Goal: Obtain resource: Download file/media

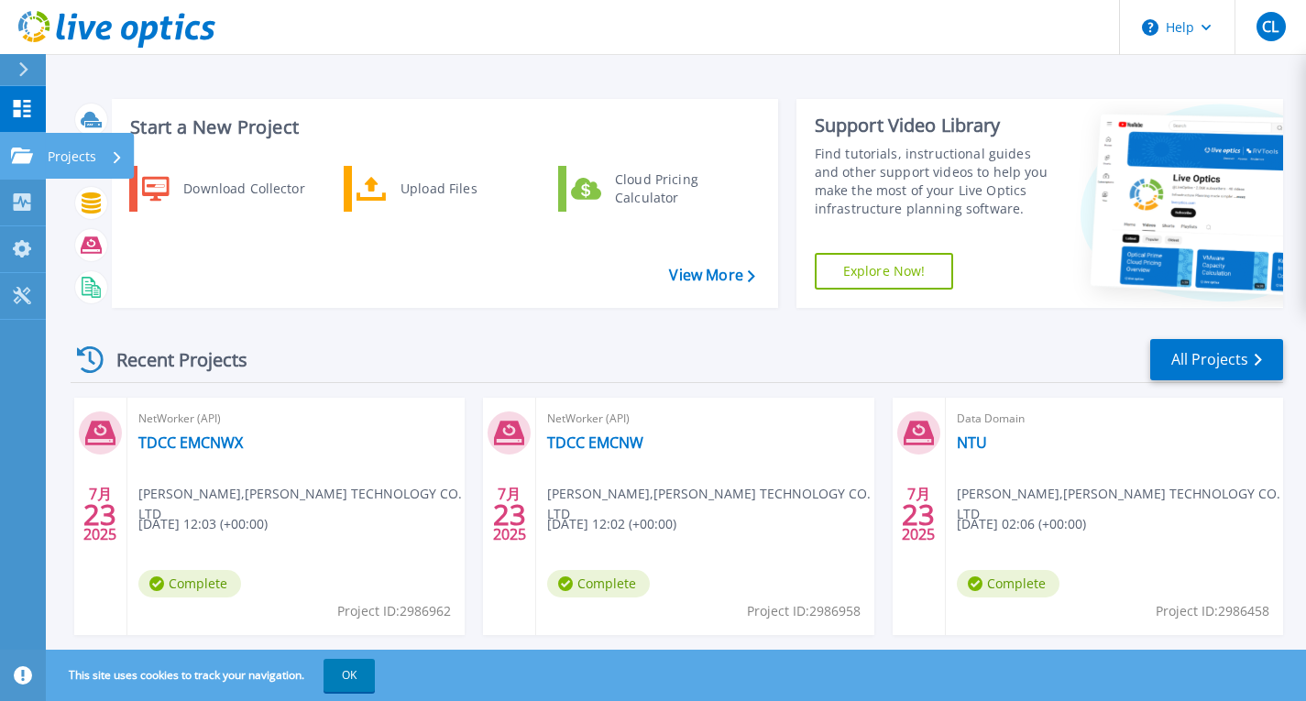
click at [23, 167] on link "Projects Projects" at bounding box center [23, 156] width 46 height 47
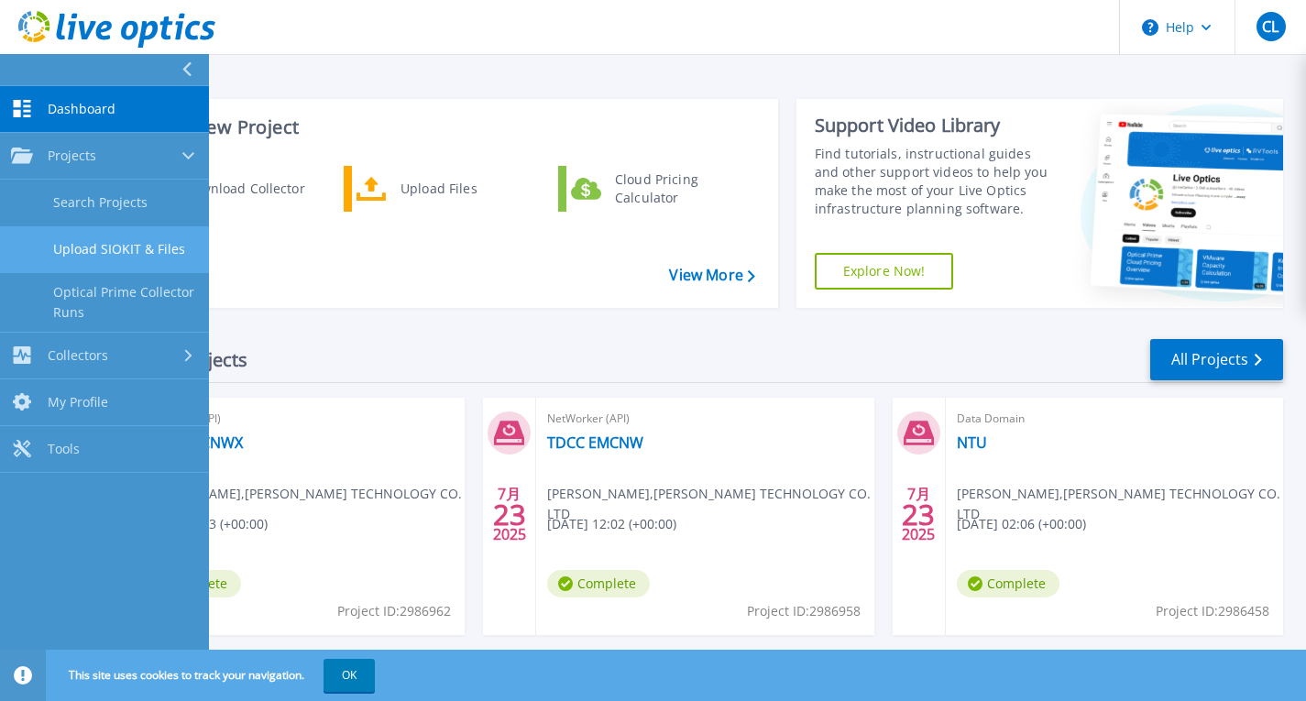
click at [155, 258] on link "Upload SIOKIT & Files" at bounding box center [104, 249] width 209 height 47
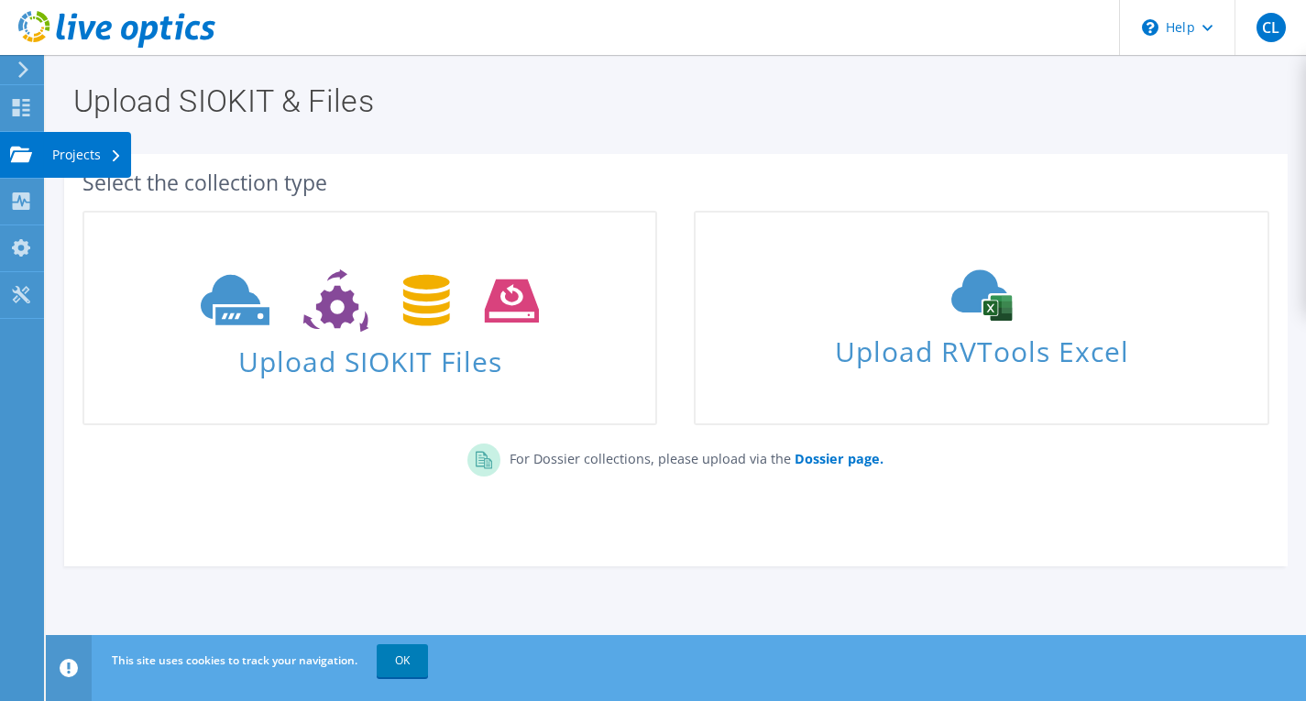
click at [24, 154] on use at bounding box center [21, 154] width 22 height 16
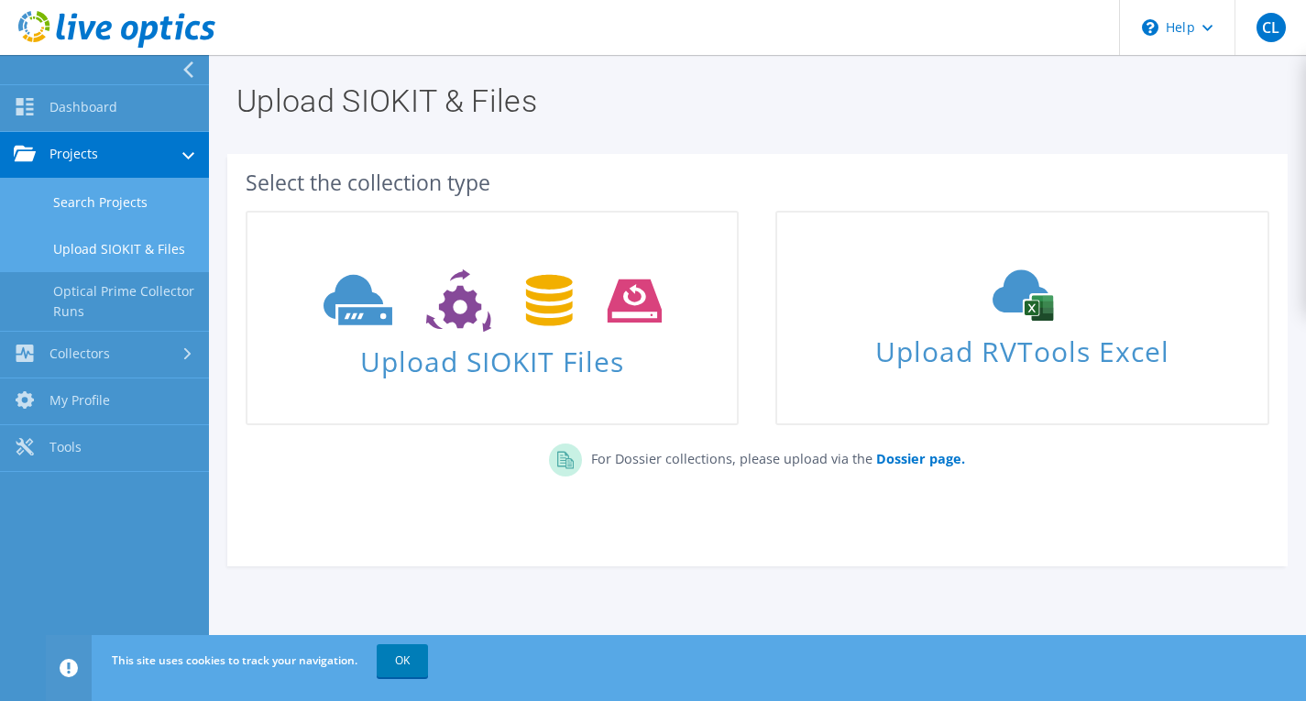
click at [101, 203] on link "Search Projects" at bounding box center [104, 202] width 209 height 47
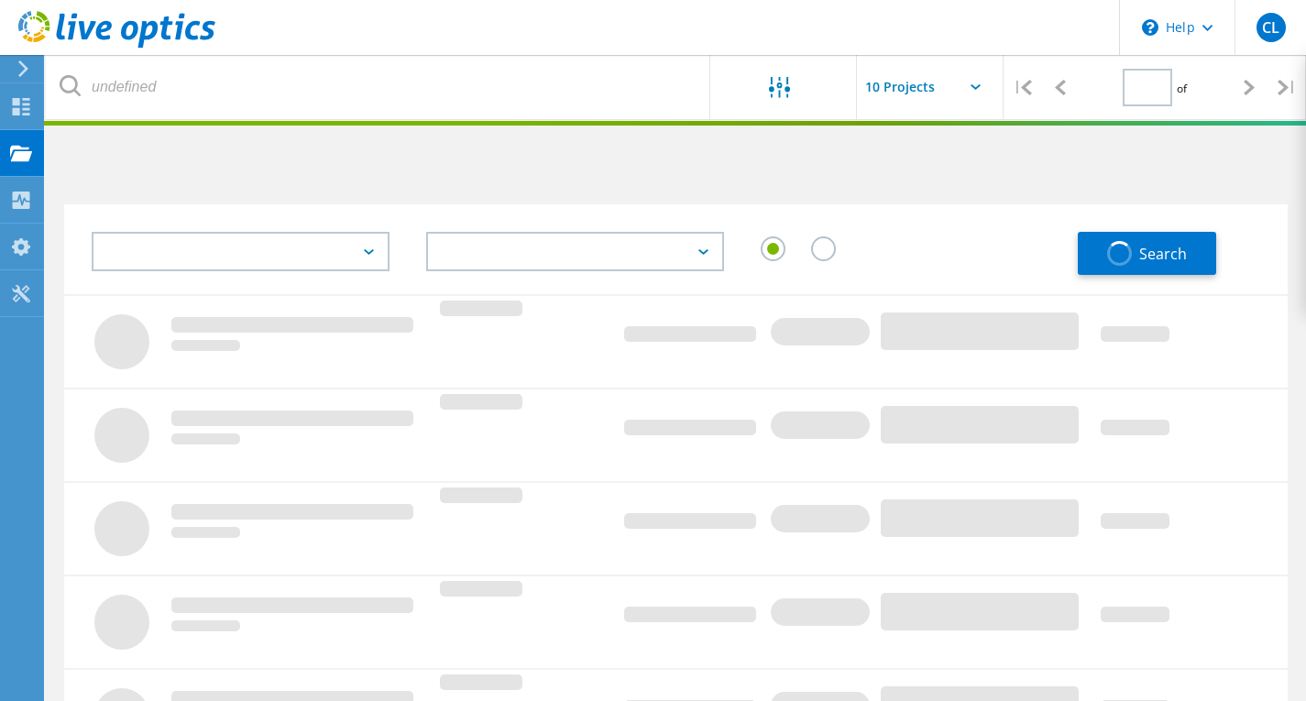
type input "1"
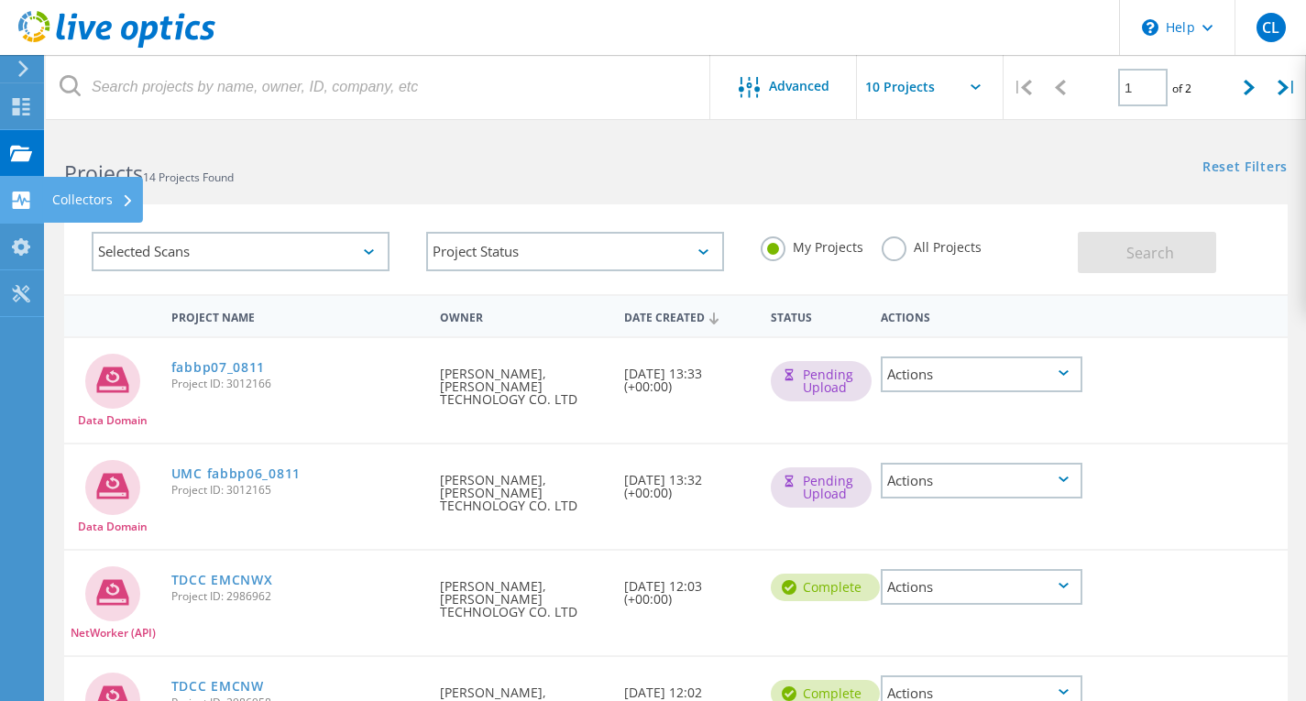
click at [23, 195] on use at bounding box center [21, 200] width 17 height 17
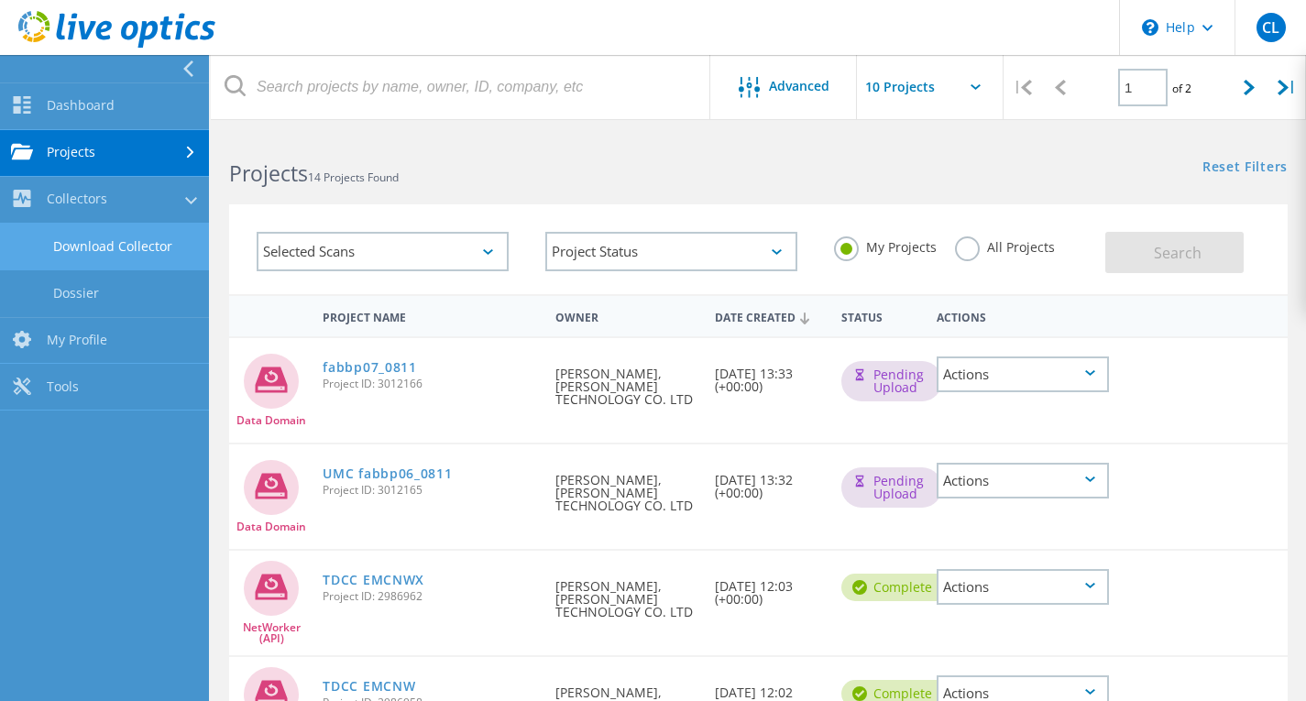
click at [73, 244] on link "Download Collector" at bounding box center [104, 247] width 209 height 47
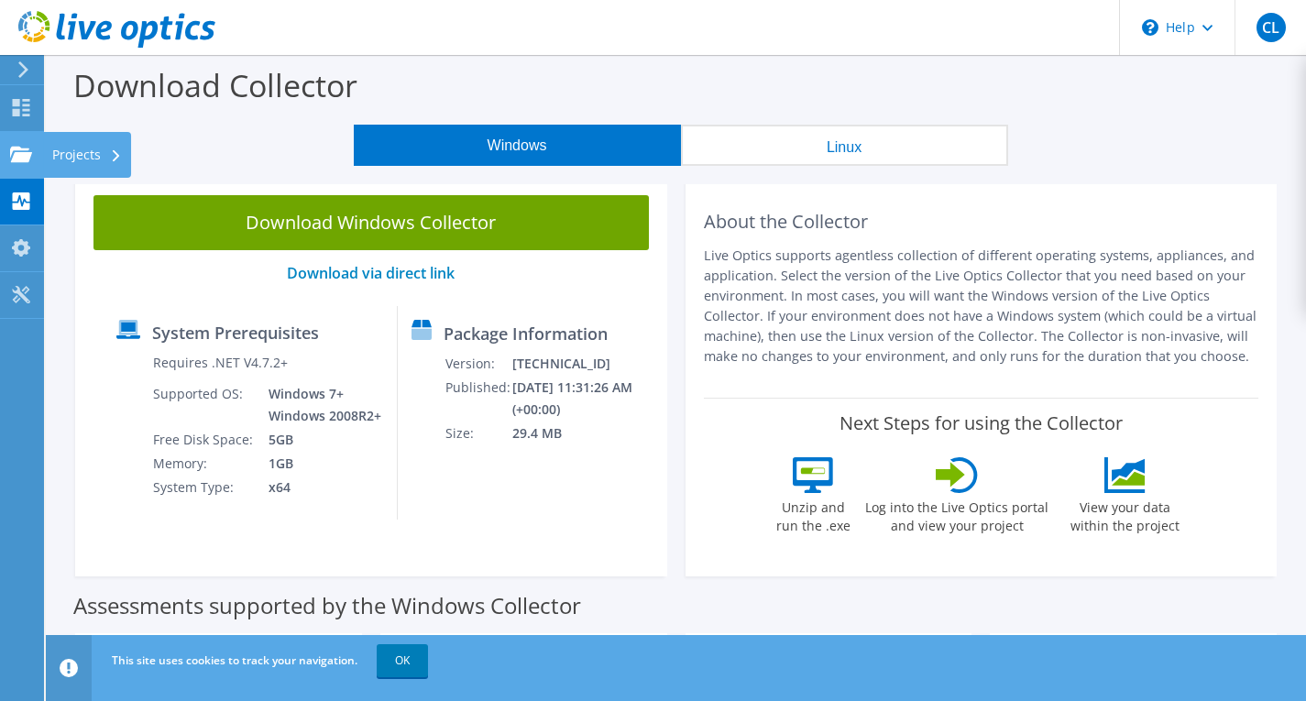
click at [25, 154] on use at bounding box center [21, 154] width 22 height 16
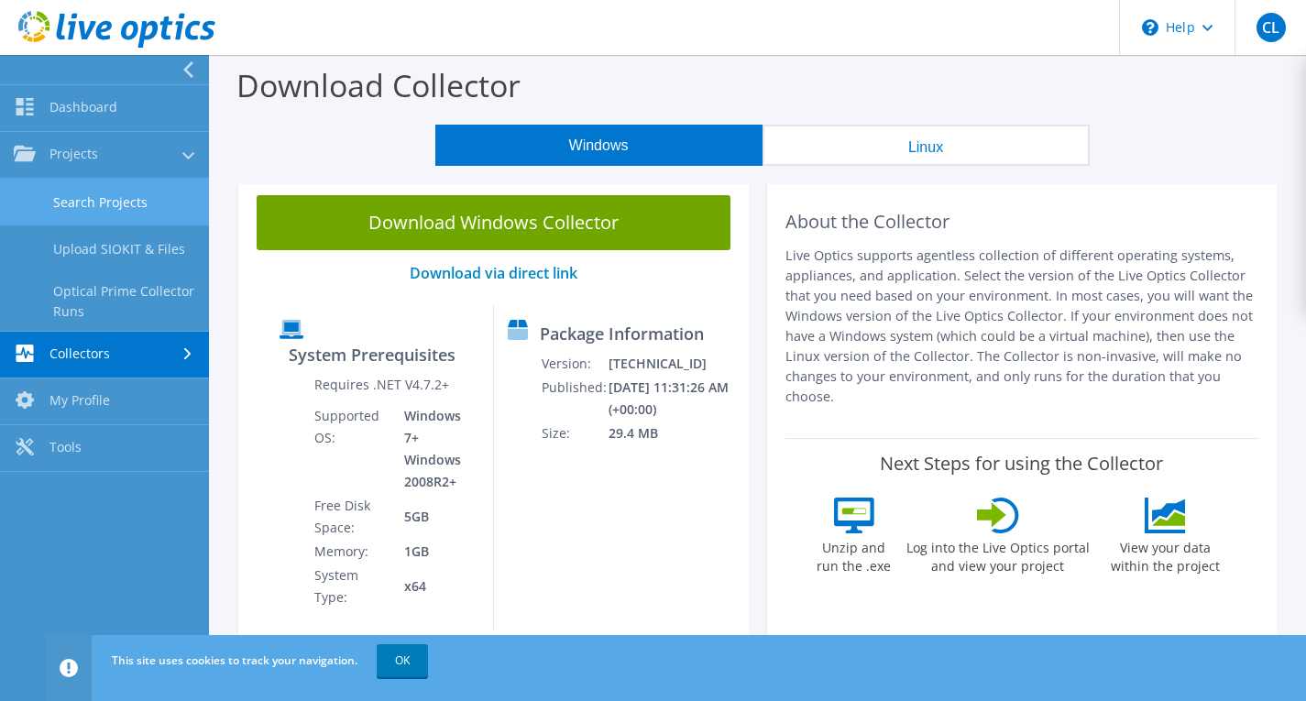
click at [103, 217] on link "Search Projects" at bounding box center [104, 202] width 209 height 47
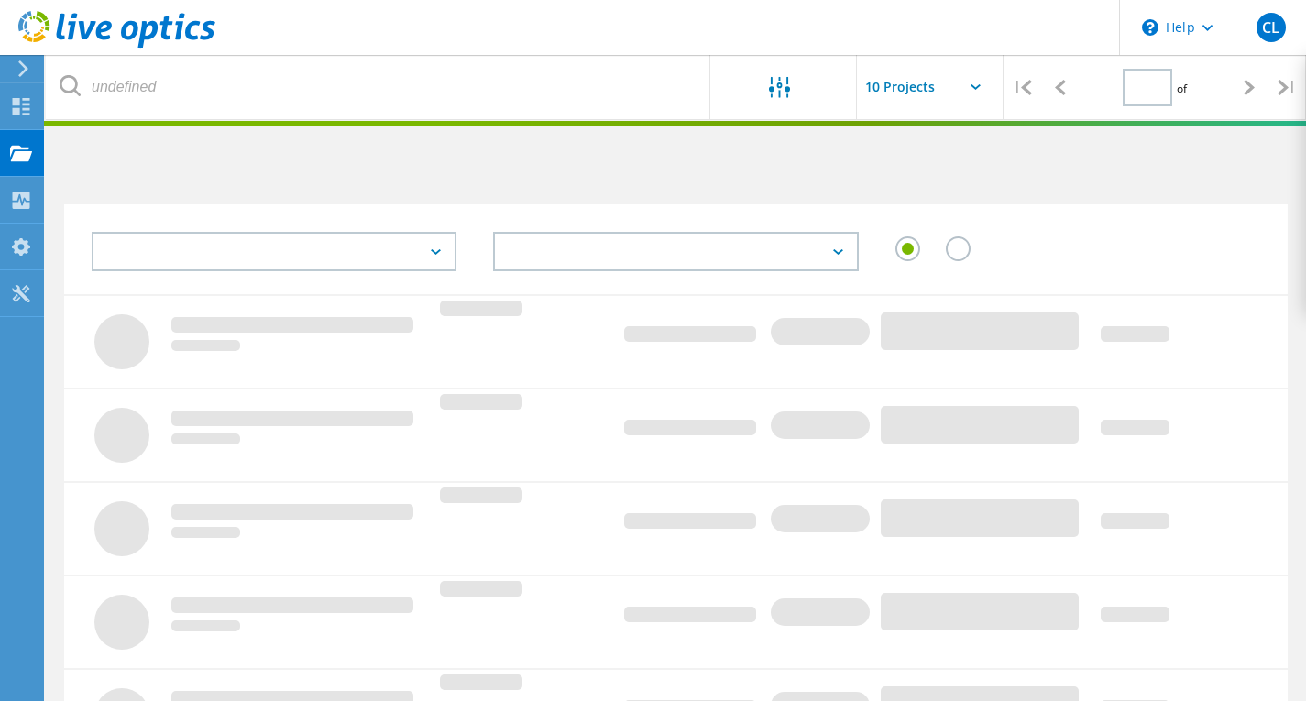
type input "1"
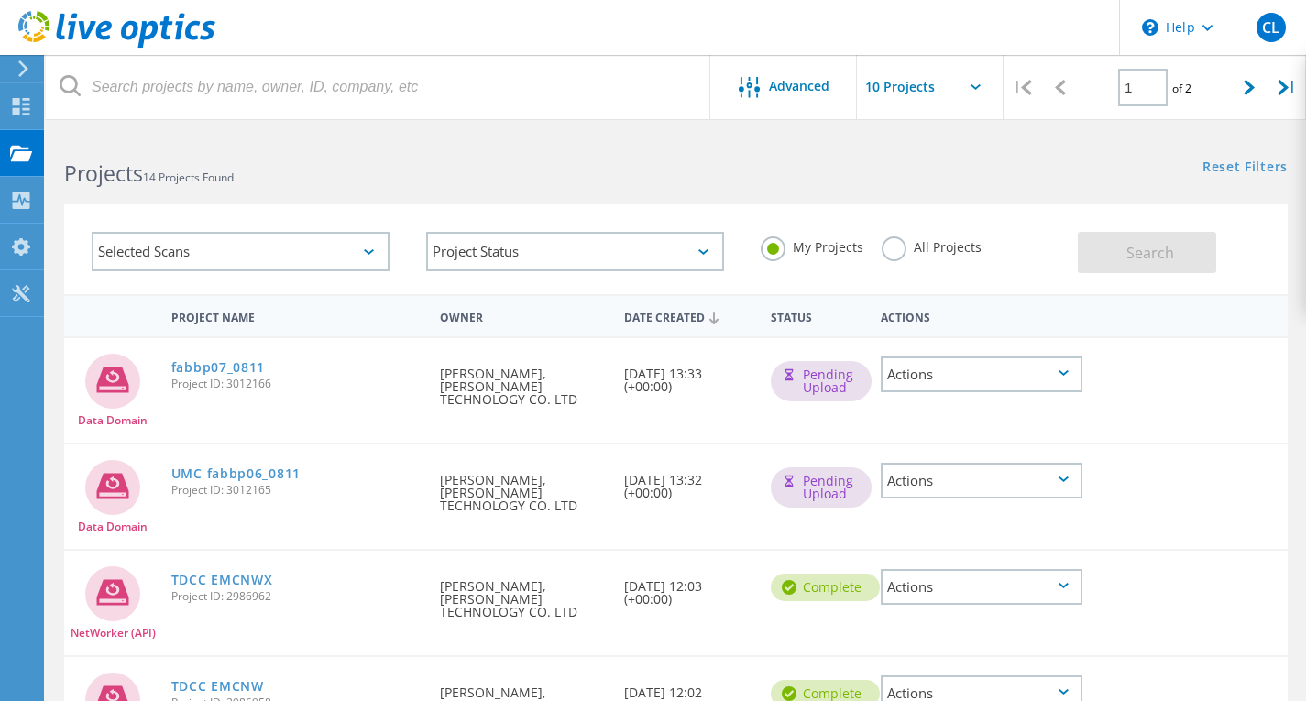
click at [1013, 465] on div "Actions" at bounding box center [982, 481] width 202 height 36
click at [1184, 445] on div at bounding box center [1141, 469] width 98 height 48
click at [272, 485] on span "Project ID: 3012165" at bounding box center [296, 490] width 251 height 11
click at [256, 470] on link "UMC fabbp06_0811" at bounding box center [235, 473] width 129 height 13
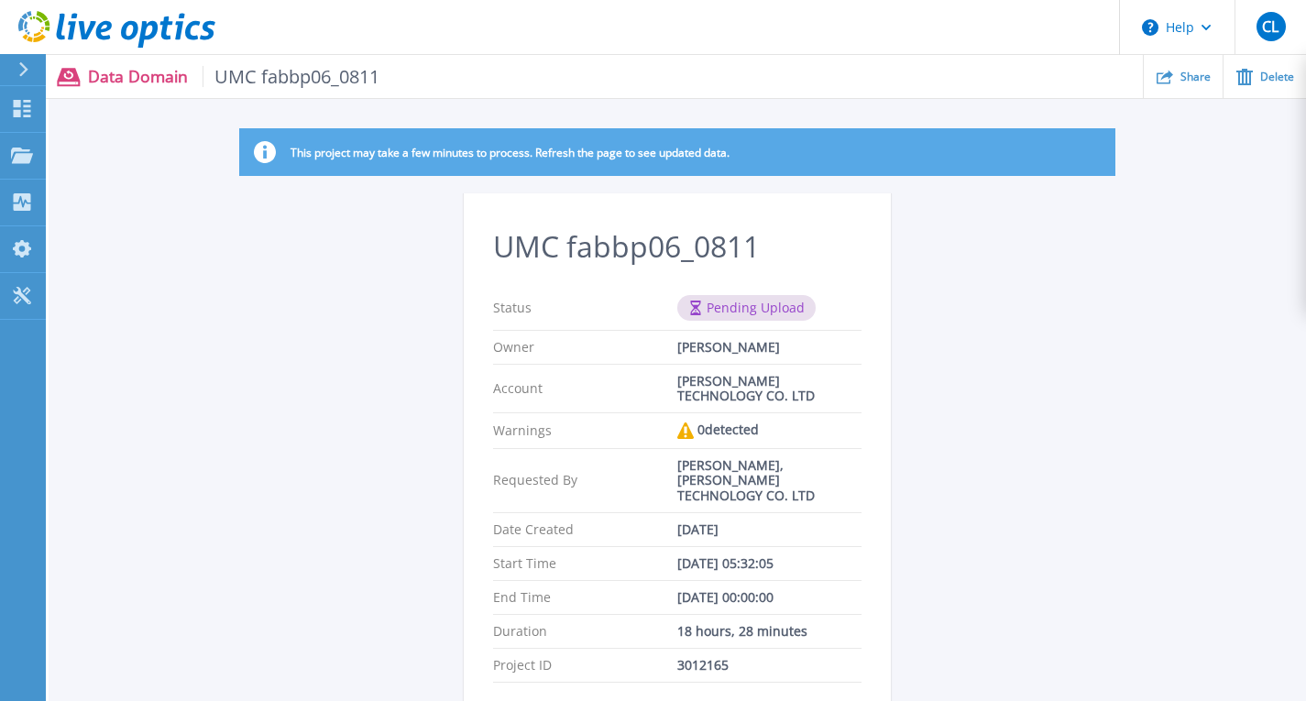
click at [667, 129] on div "This project may take a few minutes to process. Refresh the page to see updated…" at bounding box center [677, 152] width 876 height 48
drag, startPoint x: 667, startPoint y: 129, endPoint x: 705, endPoint y: 152, distance: 44.0
drag, startPoint x: 705, startPoint y: 152, endPoint x: 441, endPoint y: 304, distance: 304.7
click at [441, 304] on div "This project may take a few minutes to process. Refresh the page to see updated…" at bounding box center [678, 431] width 1258 height 606
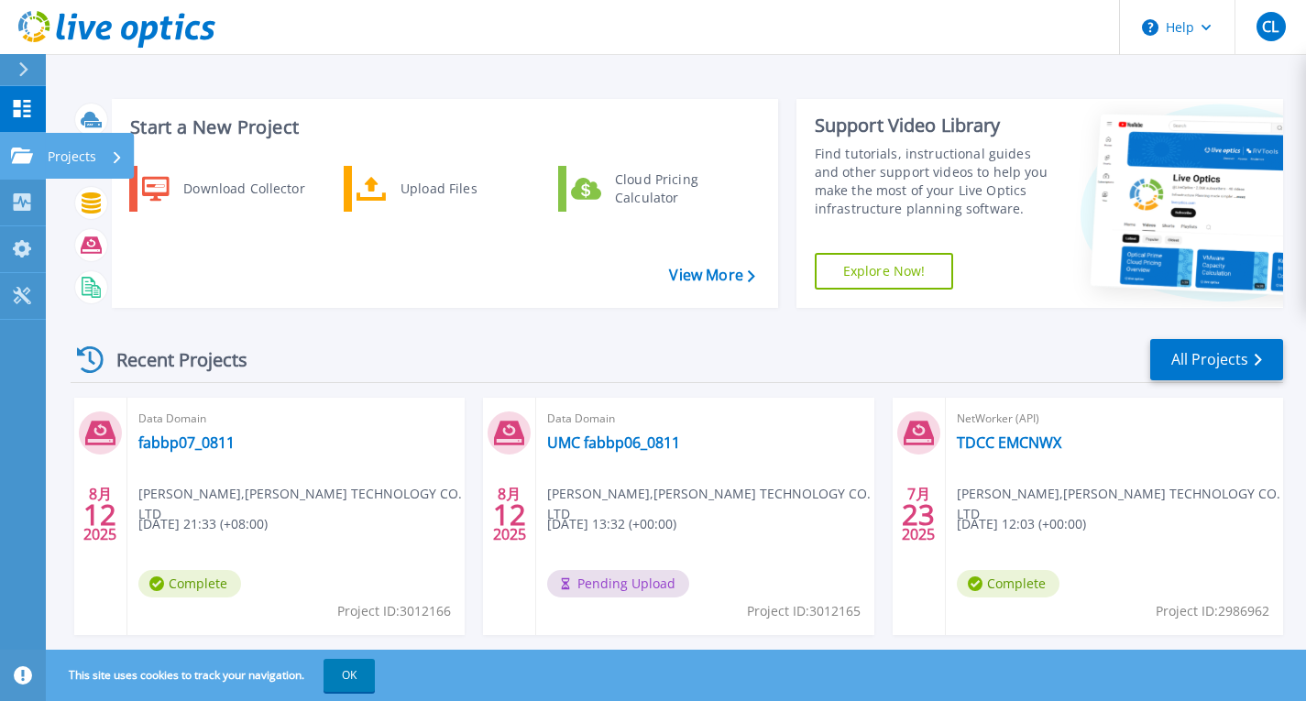
click at [19, 148] on icon at bounding box center [22, 156] width 22 height 16
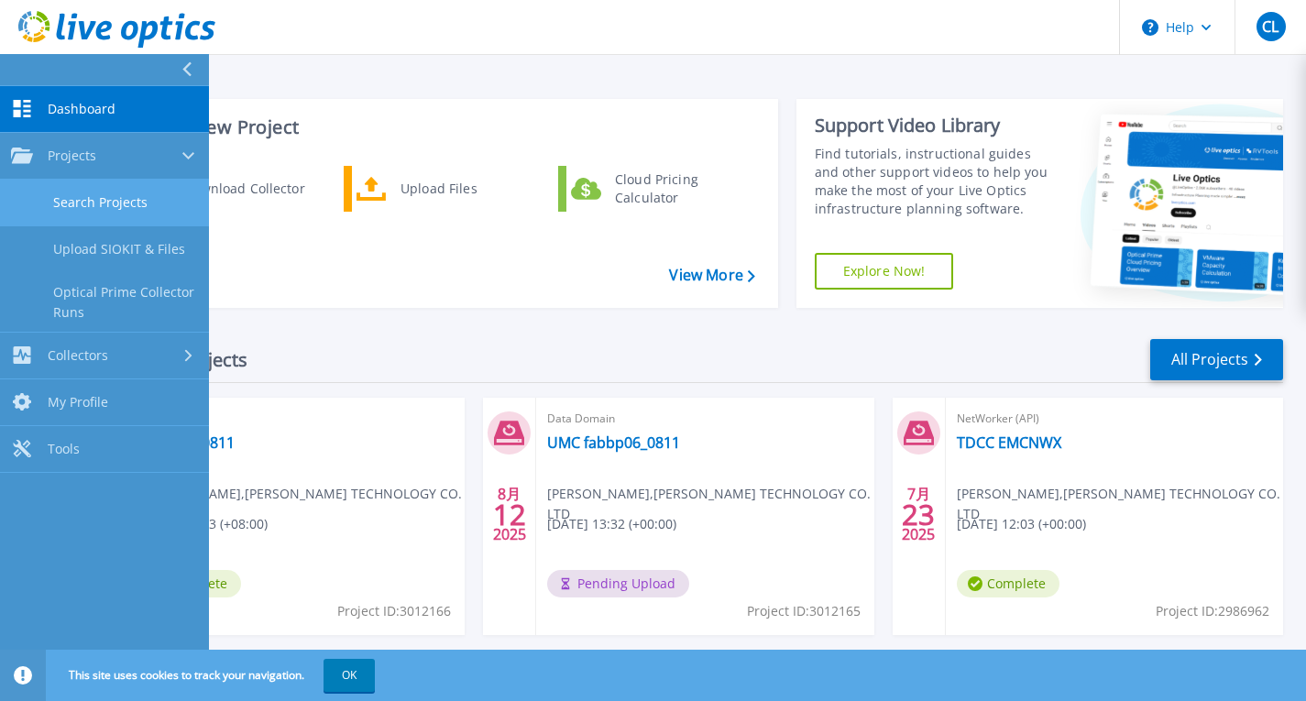
click at [95, 199] on link "Search Projects" at bounding box center [104, 203] width 209 height 47
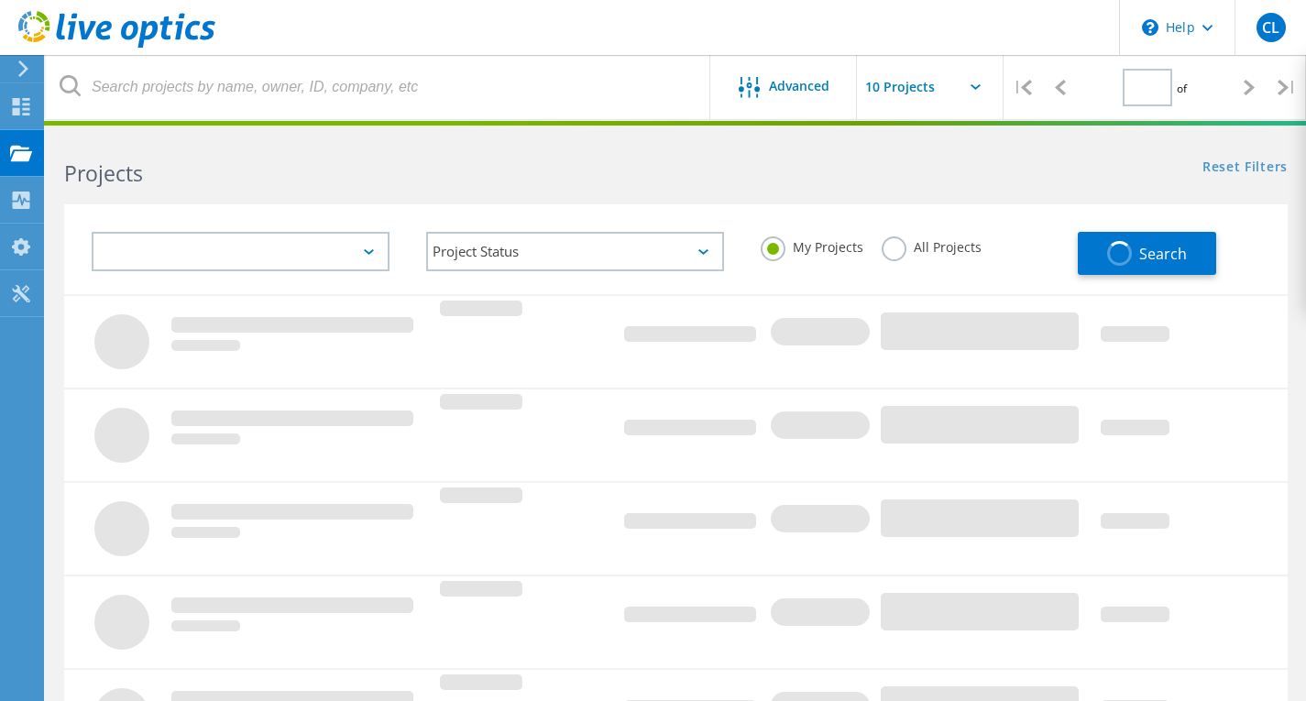
type input "1"
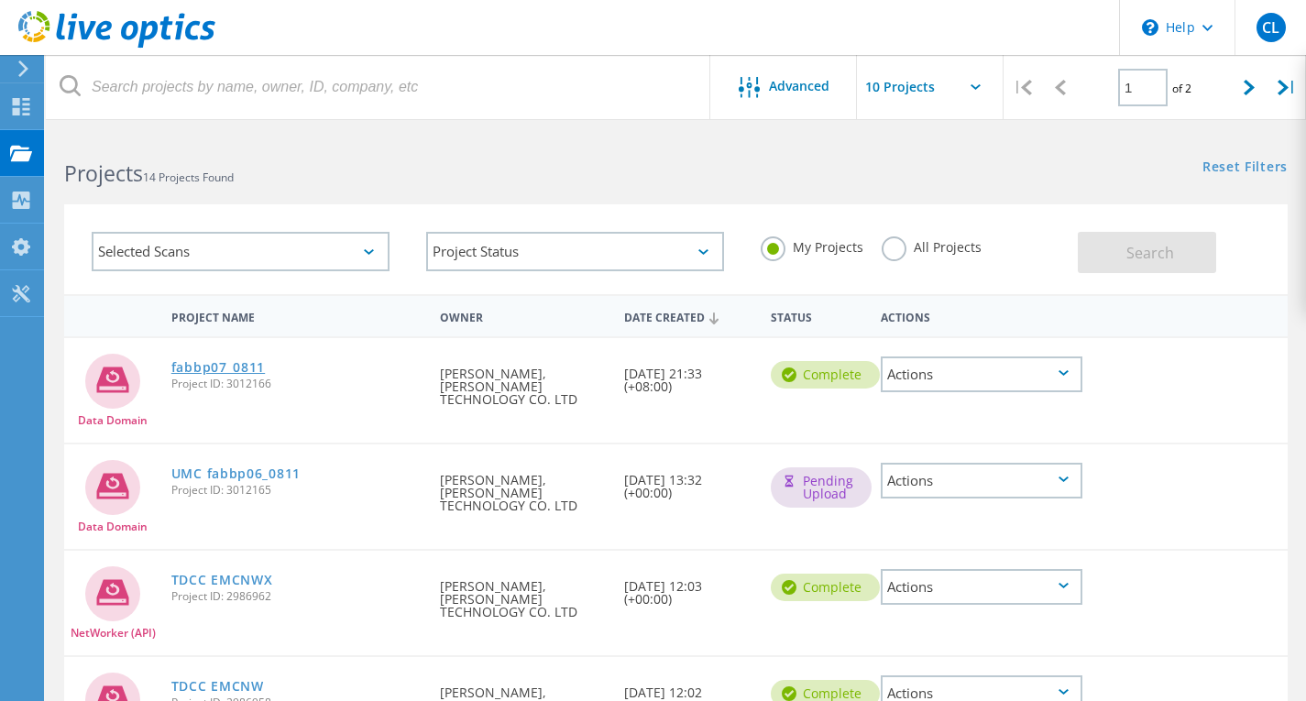
click at [210, 368] on link "fabbp07_0811" at bounding box center [217, 367] width 93 height 13
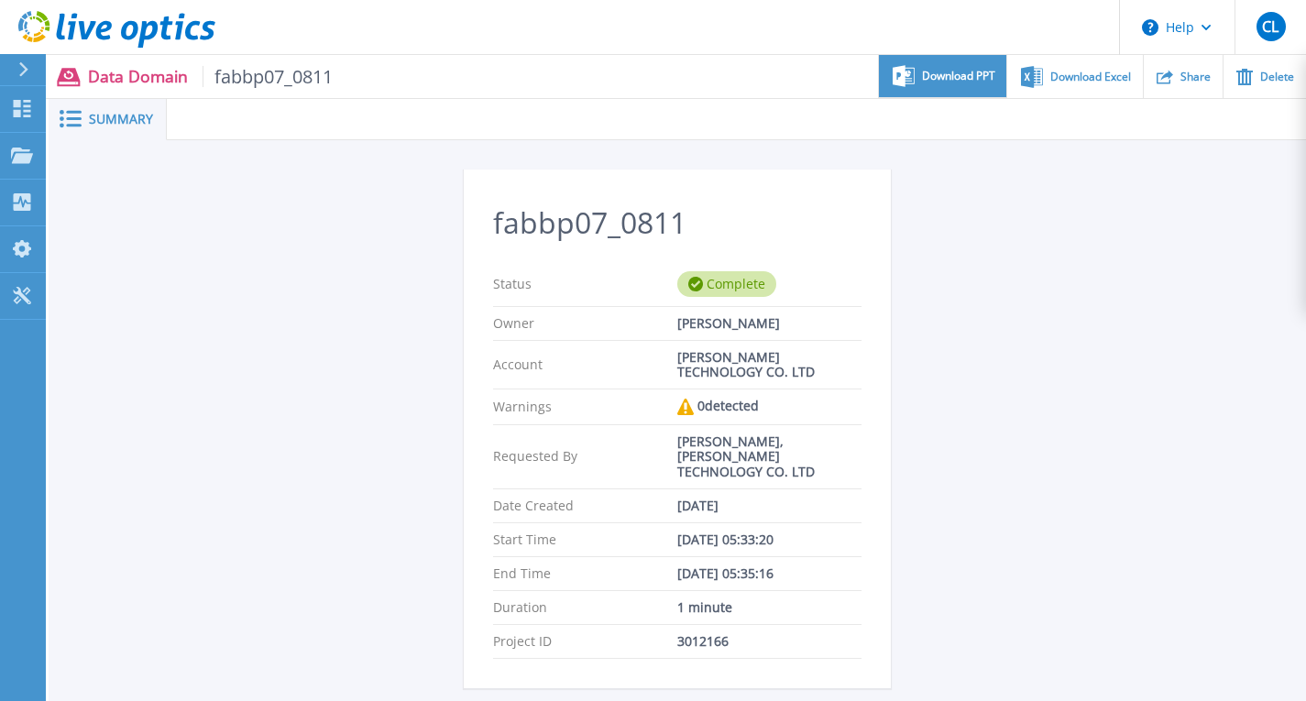
click at [964, 81] on span "Download PPT" at bounding box center [958, 76] width 73 height 11
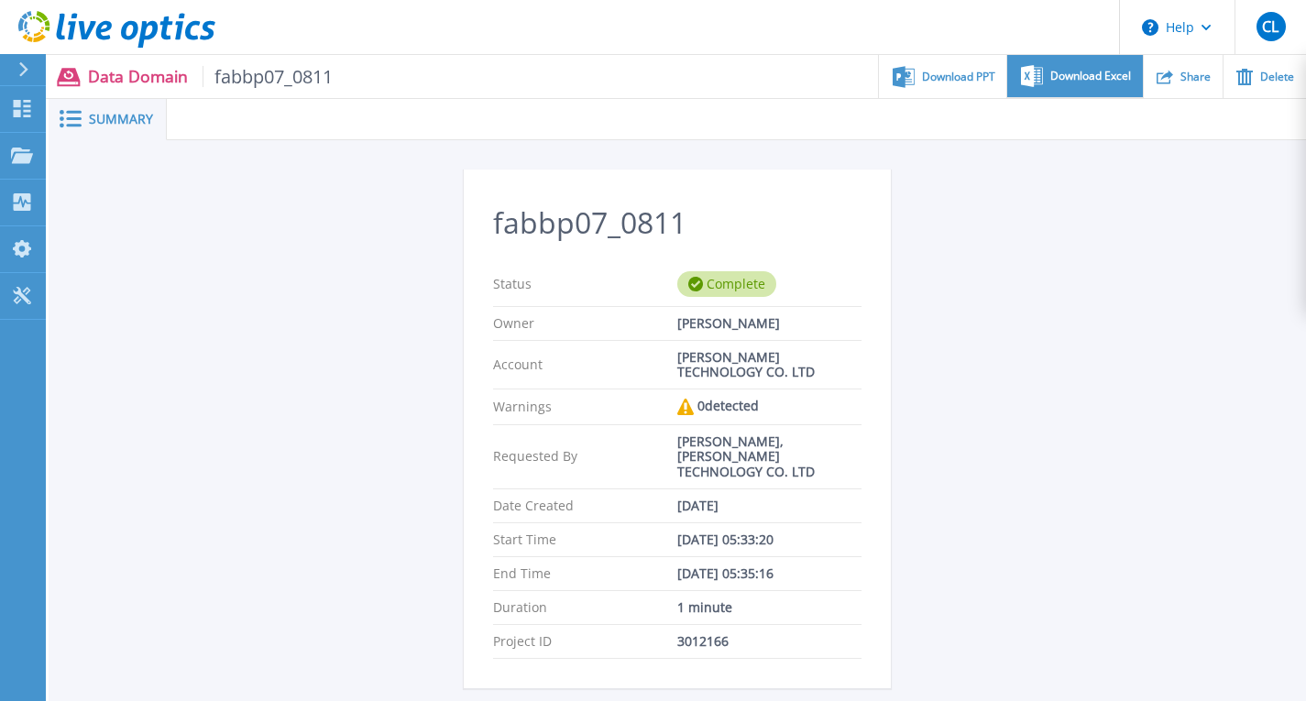
click at [1084, 71] on span "Download Excel" at bounding box center [1090, 76] width 81 height 11
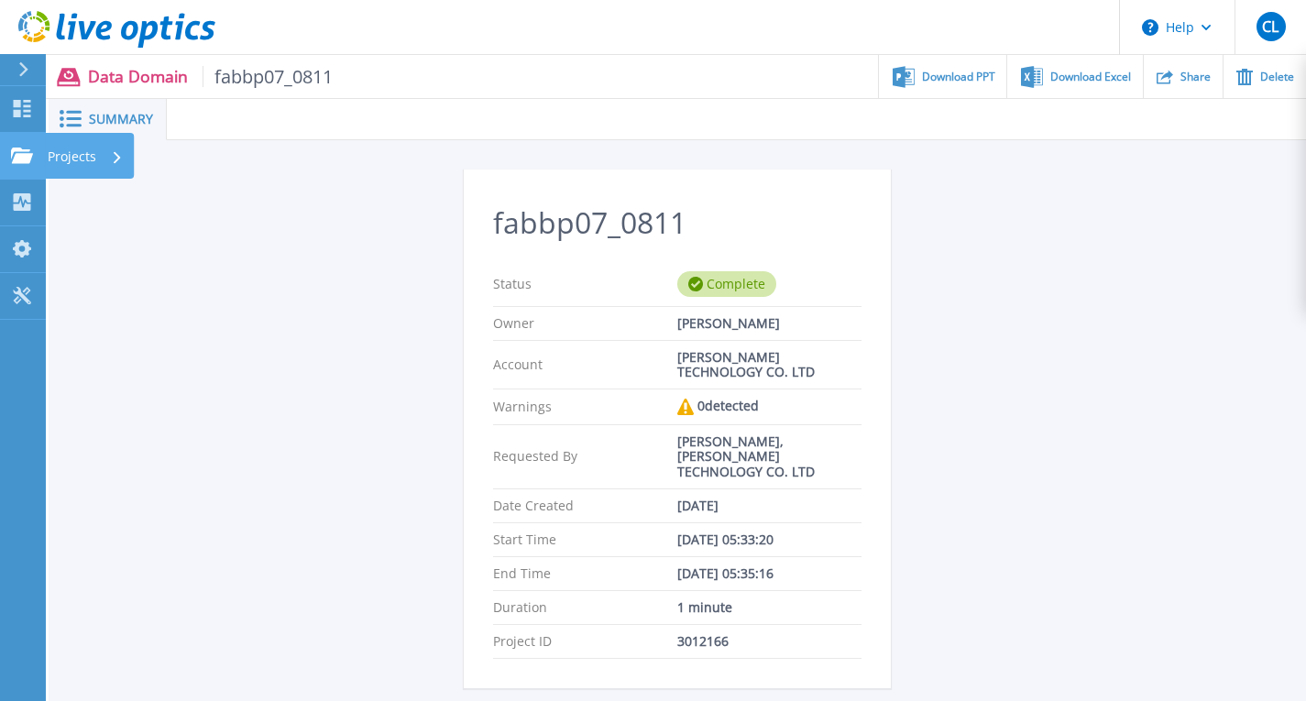
click at [6, 170] on link "Projects Projects" at bounding box center [23, 156] width 46 height 47
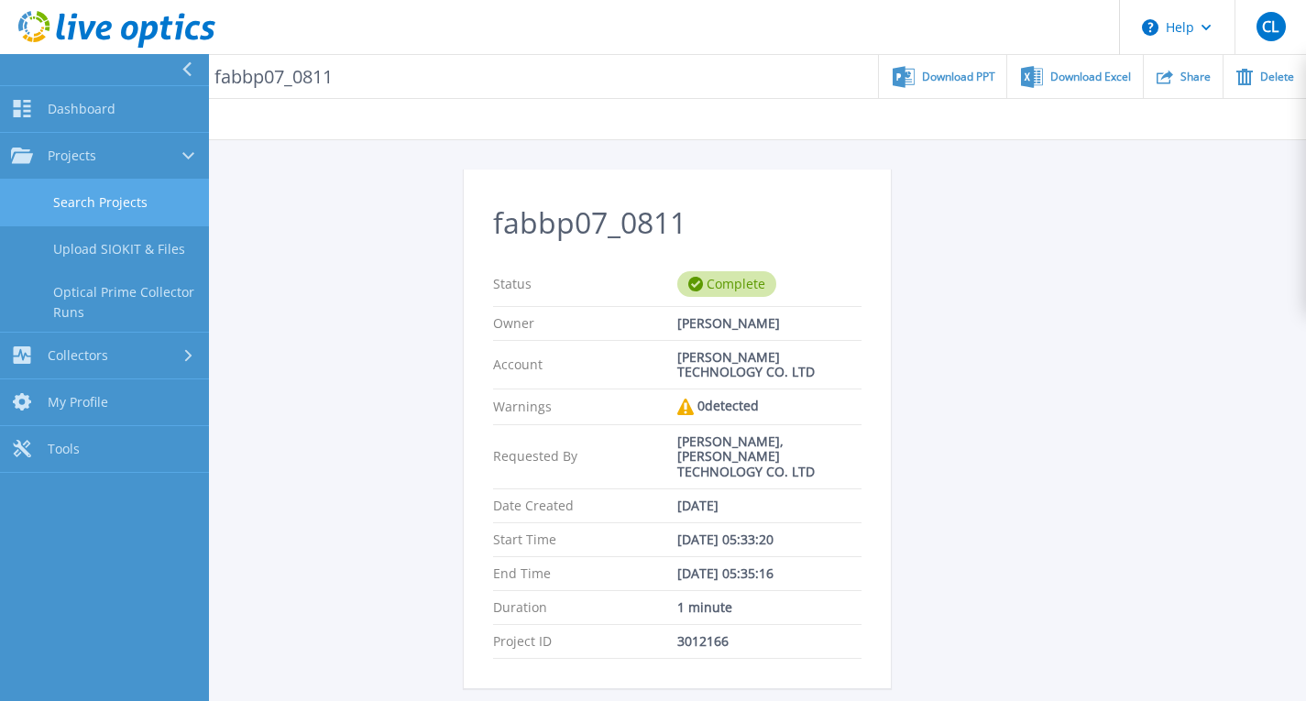
click at [73, 200] on link "Search Projects" at bounding box center [104, 203] width 209 height 47
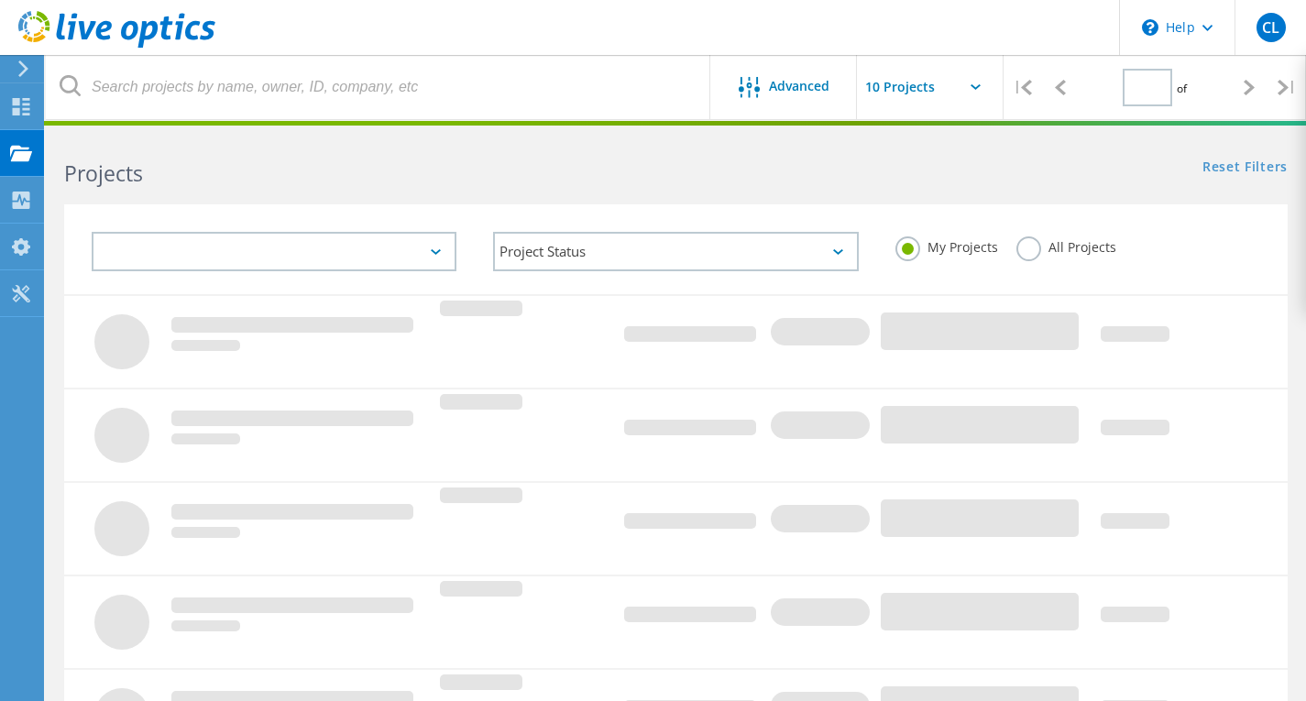
type input "1"
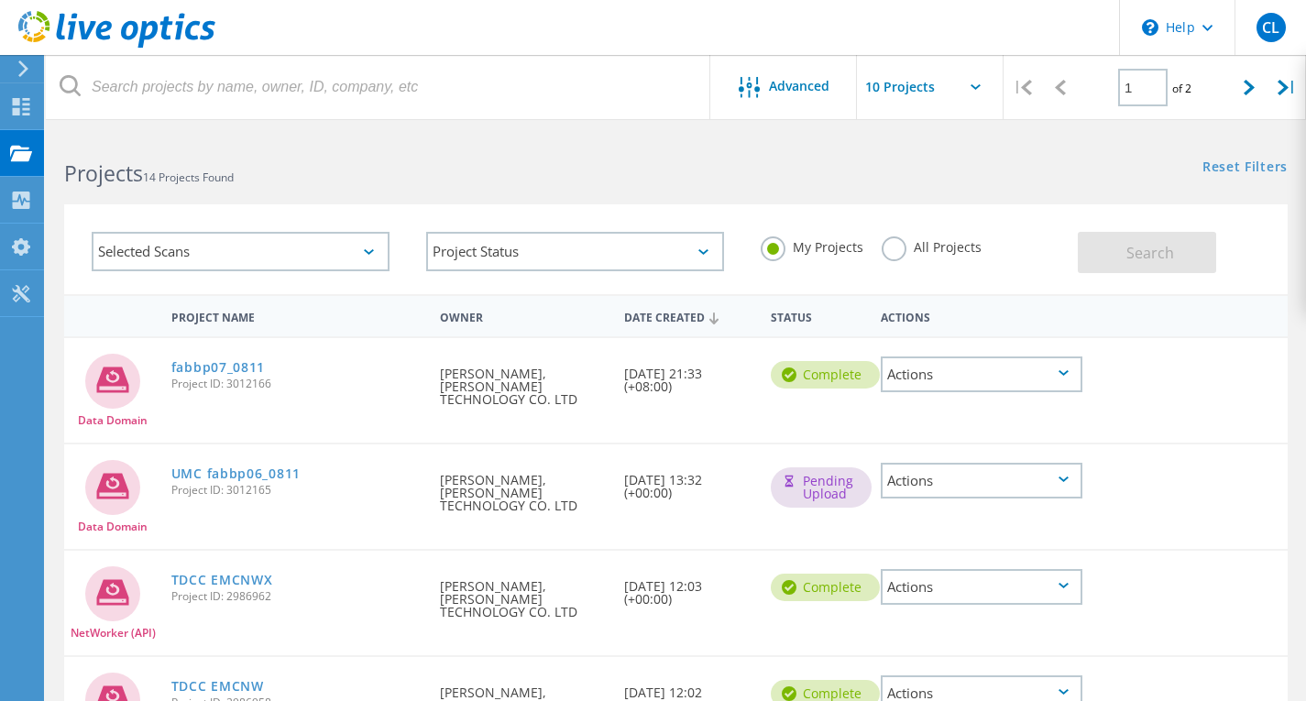
click at [240, 453] on div "UMC fabbp06_0811 Project ID: 3012165" at bounding box center [296, 480] width 269 height 70
click at [477, 507] on div "Requested By Chih-Ching Lin, WEN WEI TECHNOLOGY CO. LTD" at bounding box center [522, 497] width 183 height 104
click at [213, 467] on link "UMC fabbp06_0811" at bounding box center [235, 473] width 129 height 13
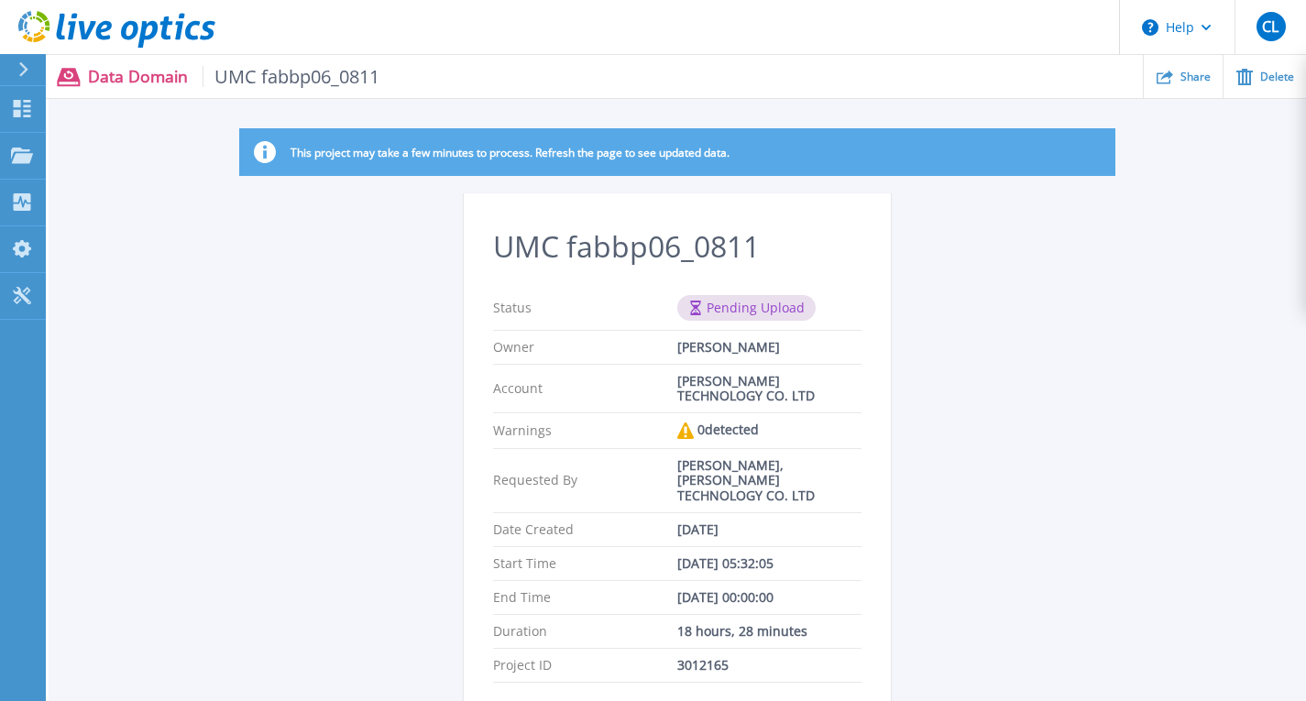
click at [380, 152] on p "This project may take a few minutes to process. Refresh the page to see updated…" at bounding box center [510, 153] width 439 height 14
click at [69, 148] on p "Projects" at bounding box center [72, 157] width 49 height 48
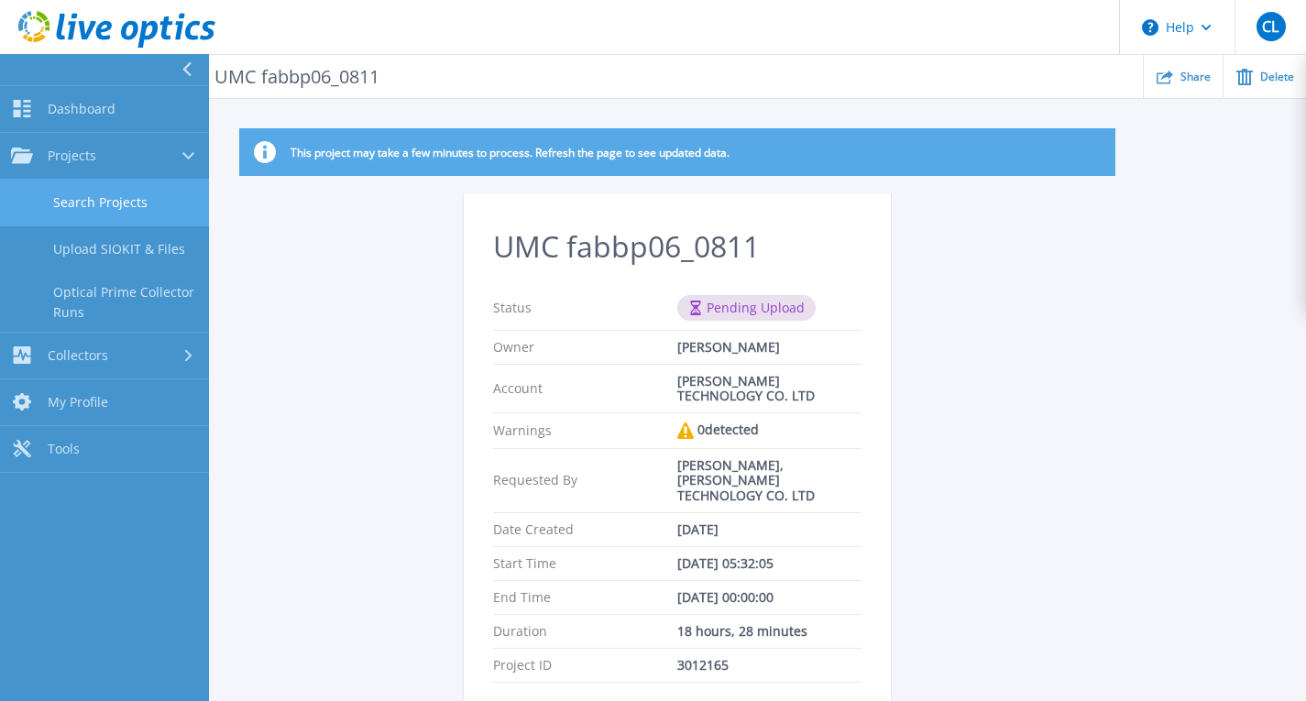
click at [113, 193] on link "Search Projects" at bounding box center [104, 203] width 209 height 47
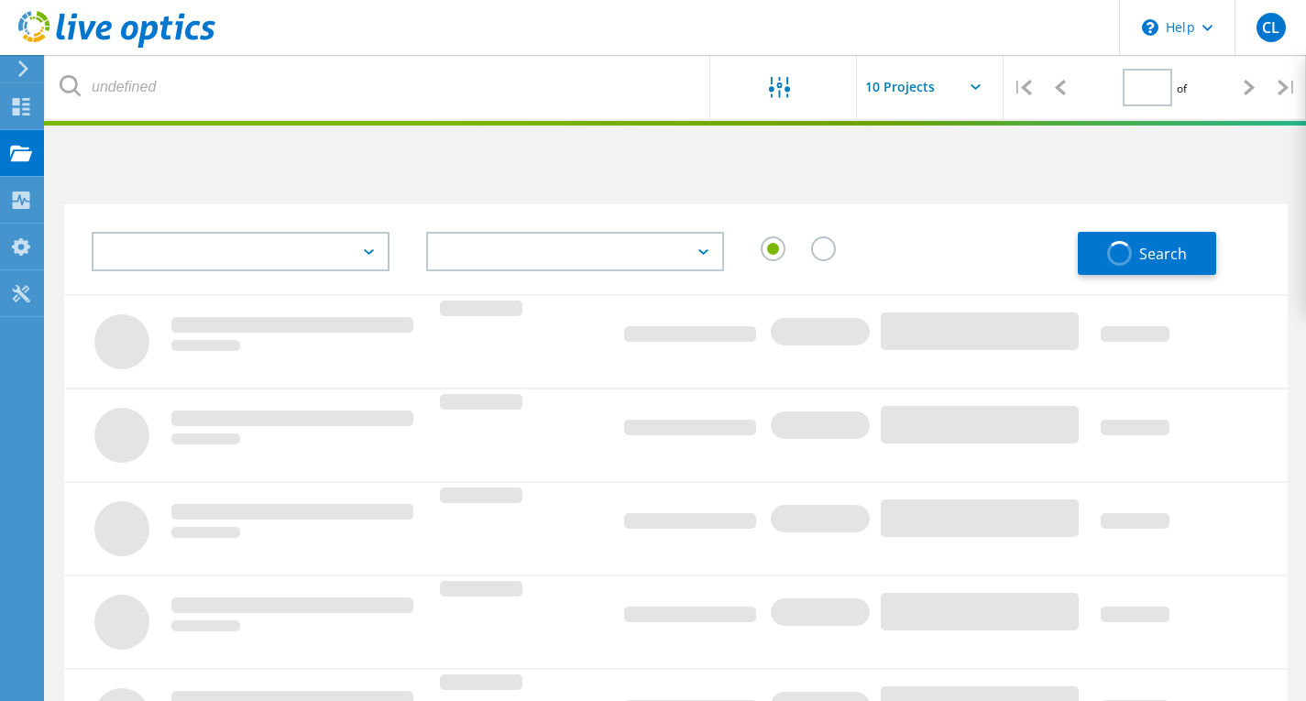
type input "1"
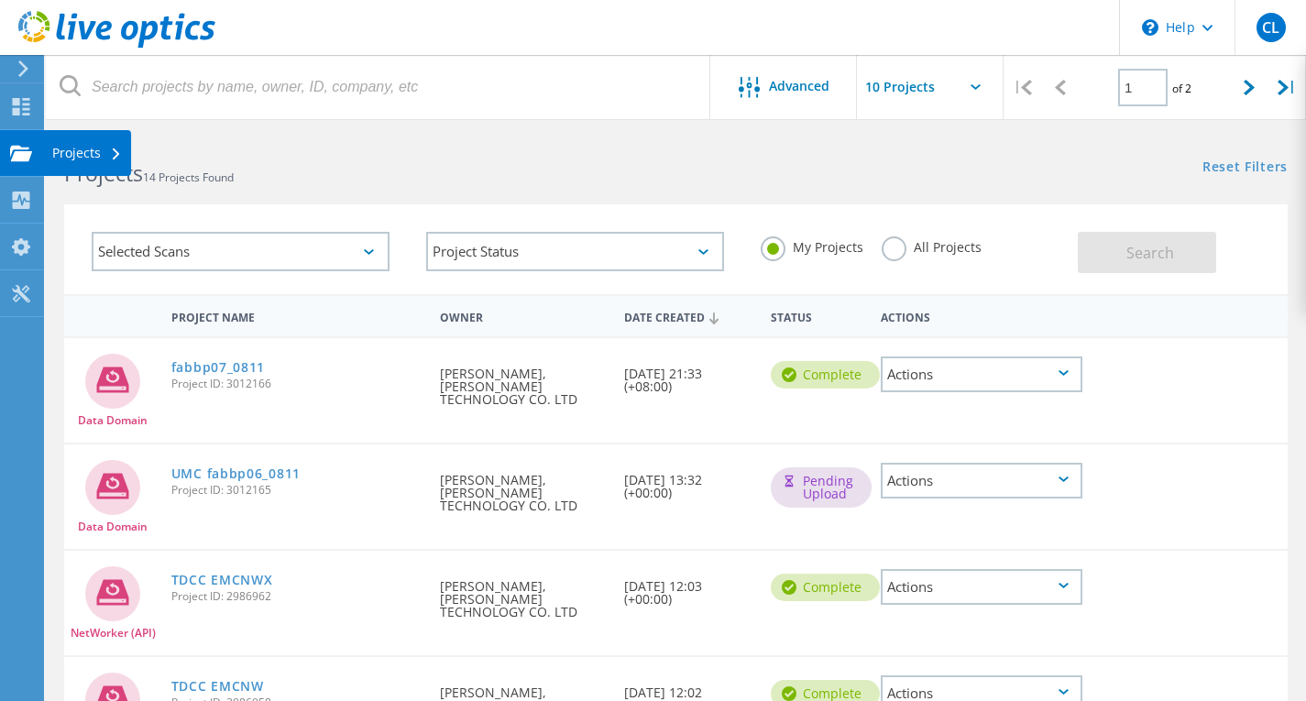
click at [18, 145] on use at bounding box center [21, 153] width 22 height 16
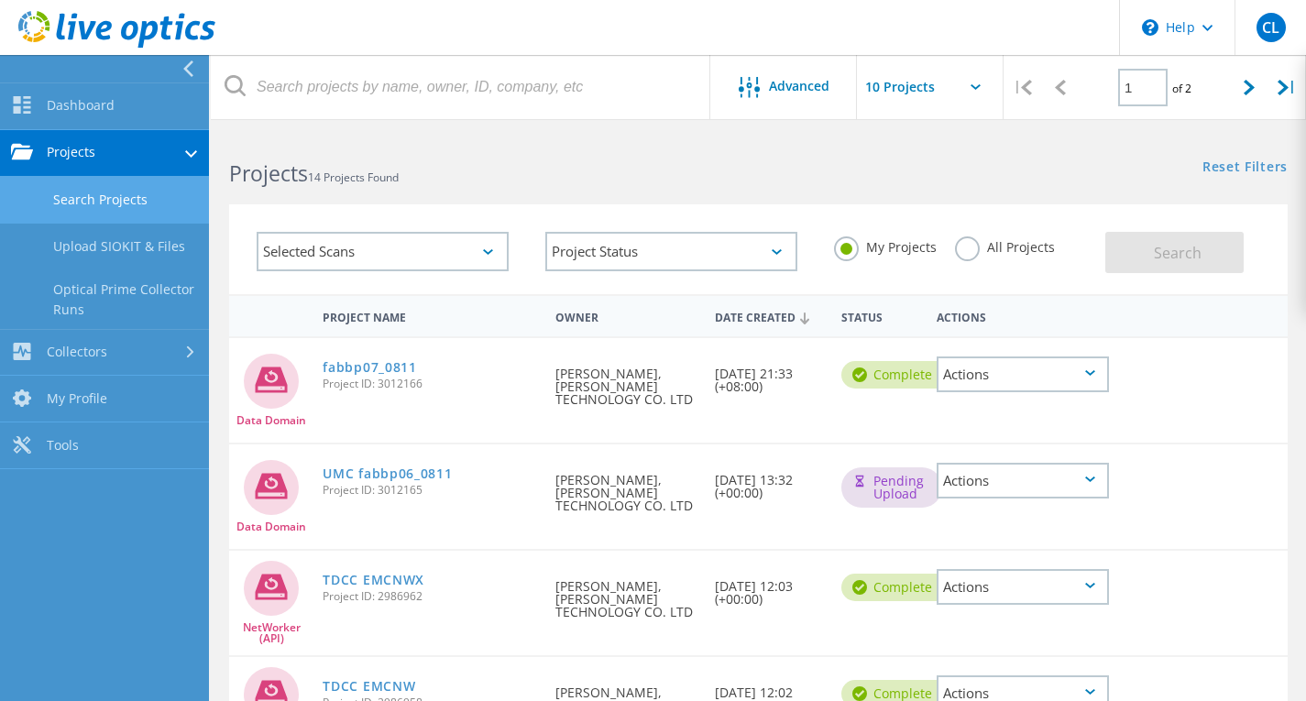
click at [61, 196] on link "Search Projects" at bounding box center [104, 200] width 209 height 47
click at [398, 424] on div "Data Domain fabbp07_0811 Project ID: 3012166 Requested By [PERSON_NAME], [PERSO…" at bounding box center [758, 390] width 1059 height 104
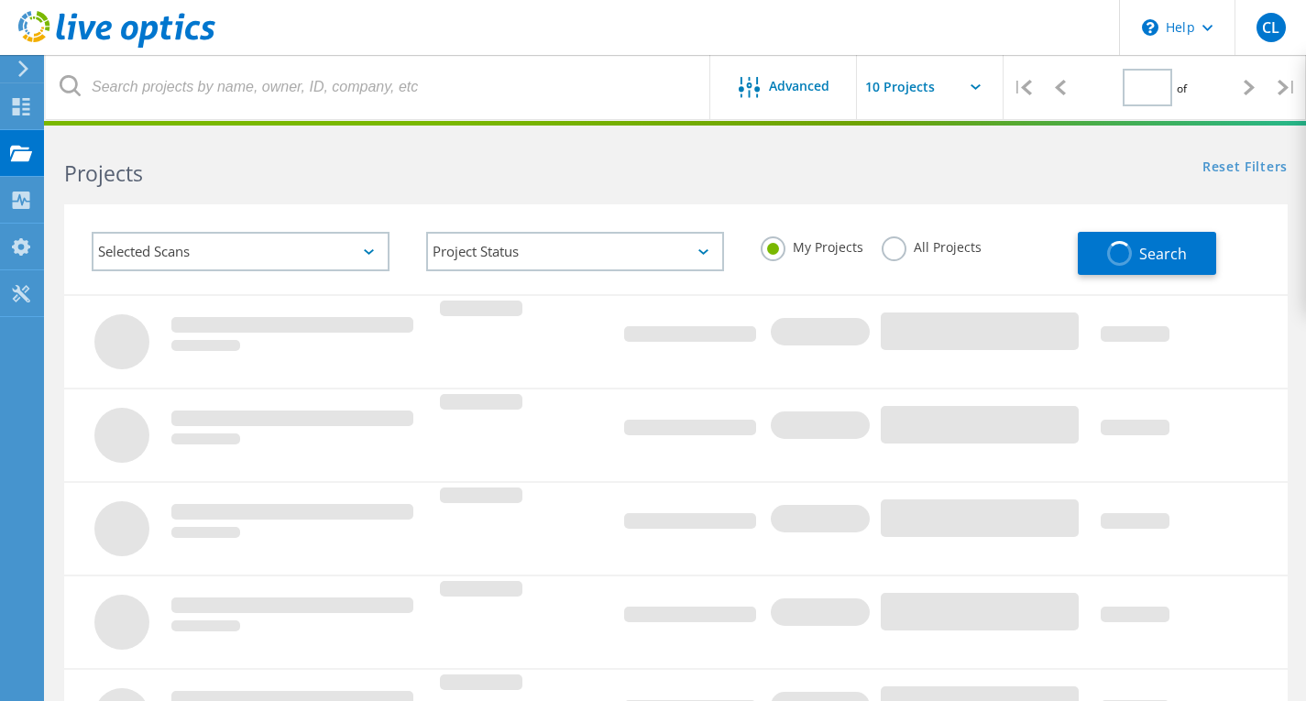
type input "1"
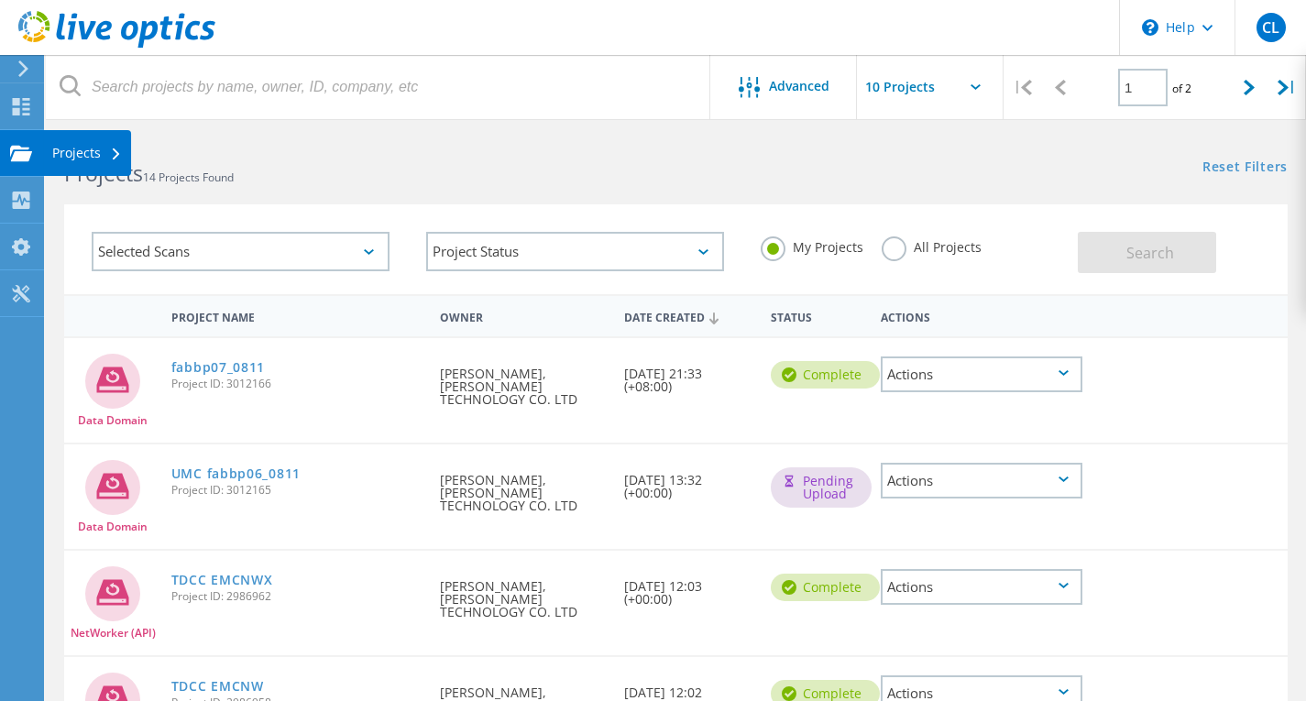
click at [27, 159] on use at bounding box center [21, 153] width 22 height 16
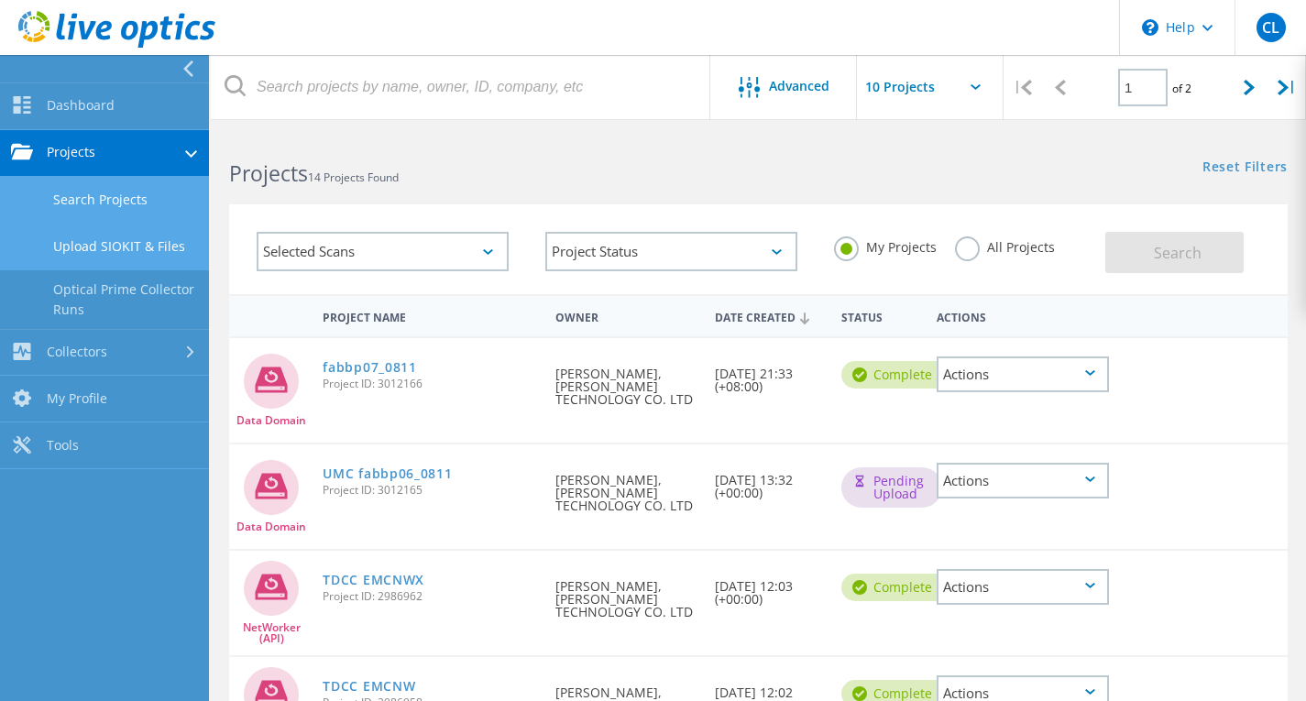
click at [119, 248] on link "Upload SIOKIT & Files" at bounding box center [104, 247] width 209 height 47
click at [163, 258] on link "Upload SIOKIT & Files" at bounding box center [104, 247] width 209 height 47
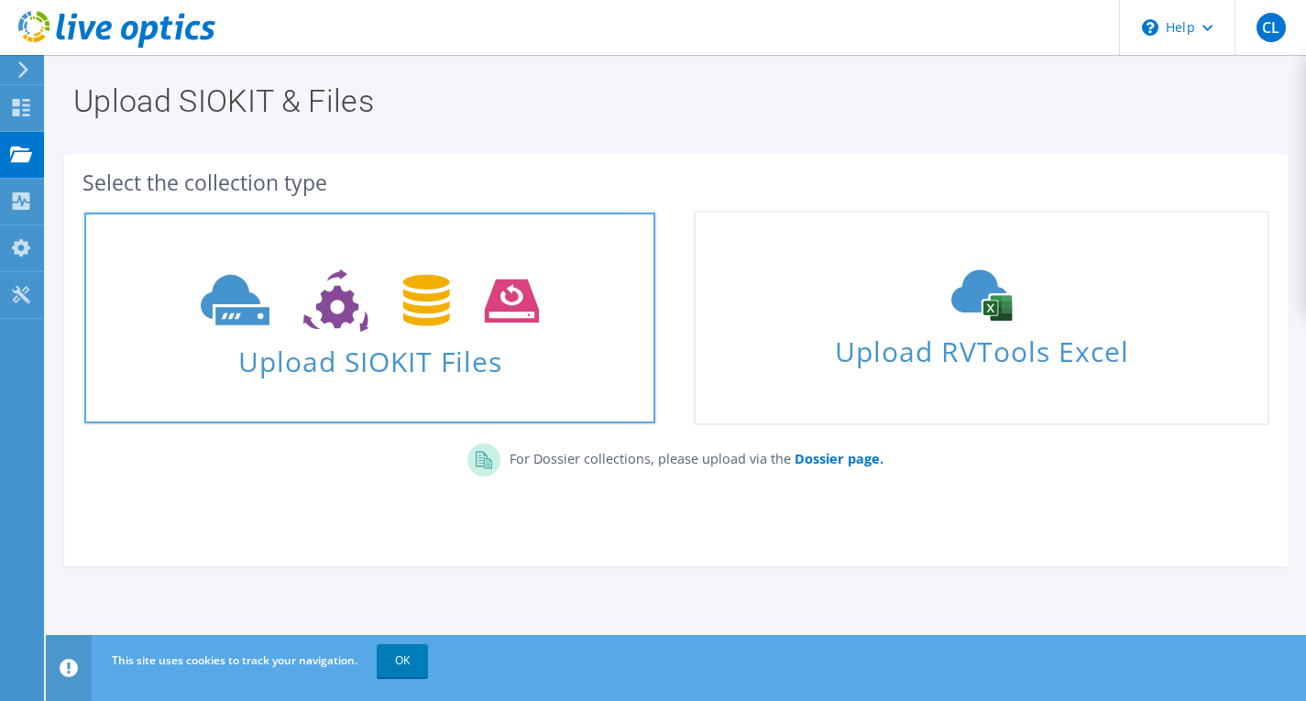
click at [325, 327] on icon at bounding box center [370, 300] width 338 height 63
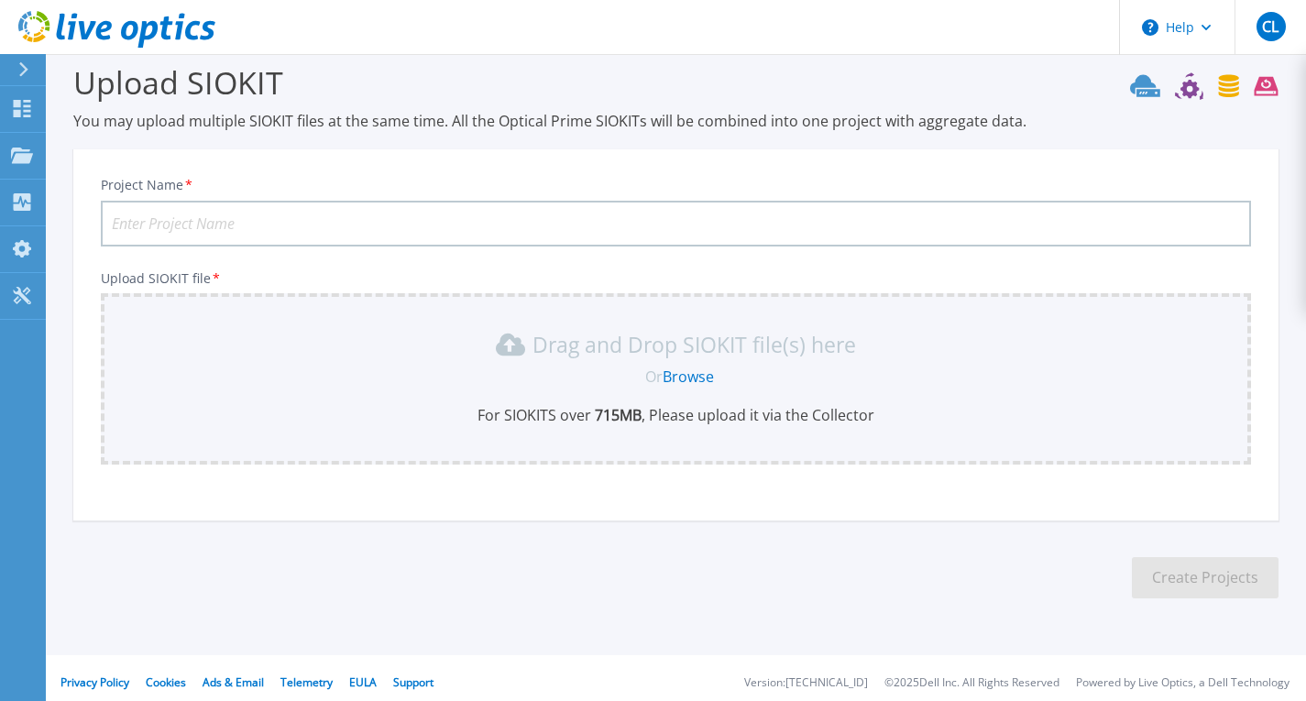
scroll to position [28, 0]
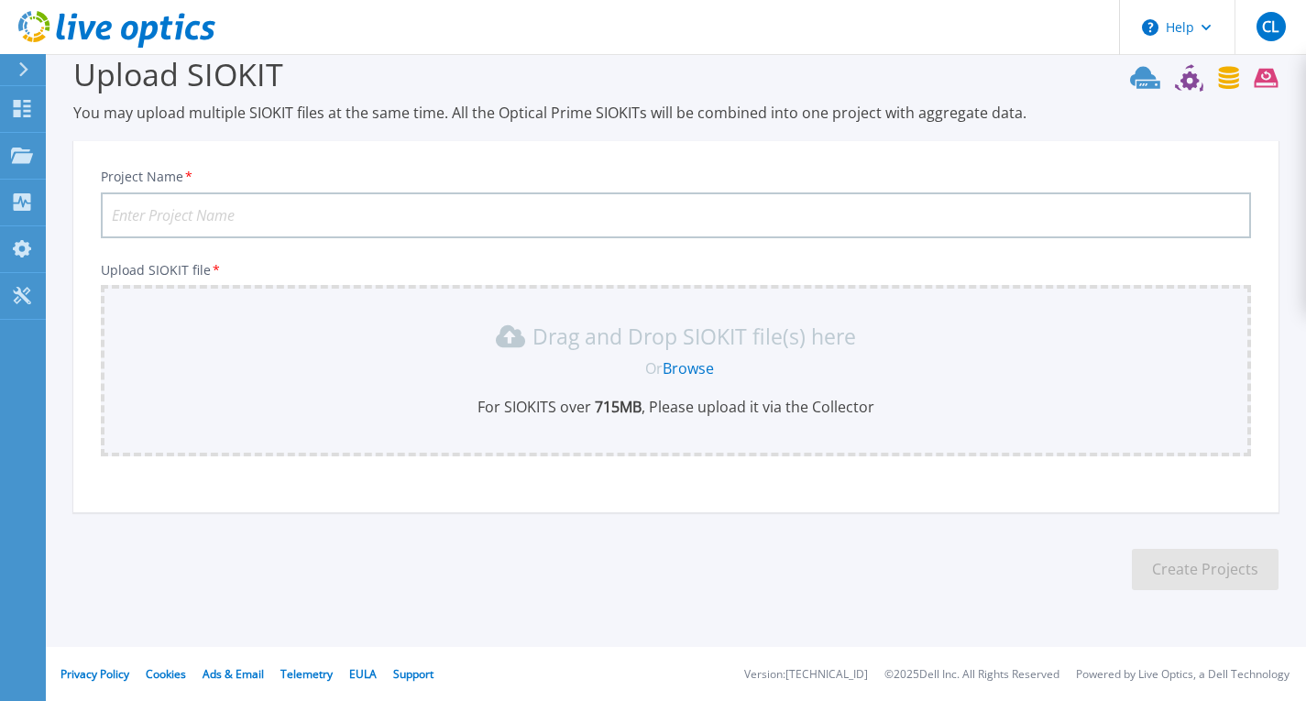
click at [695, 371] on link "Browse" at bounding box center [688, 368] width 51 height 20
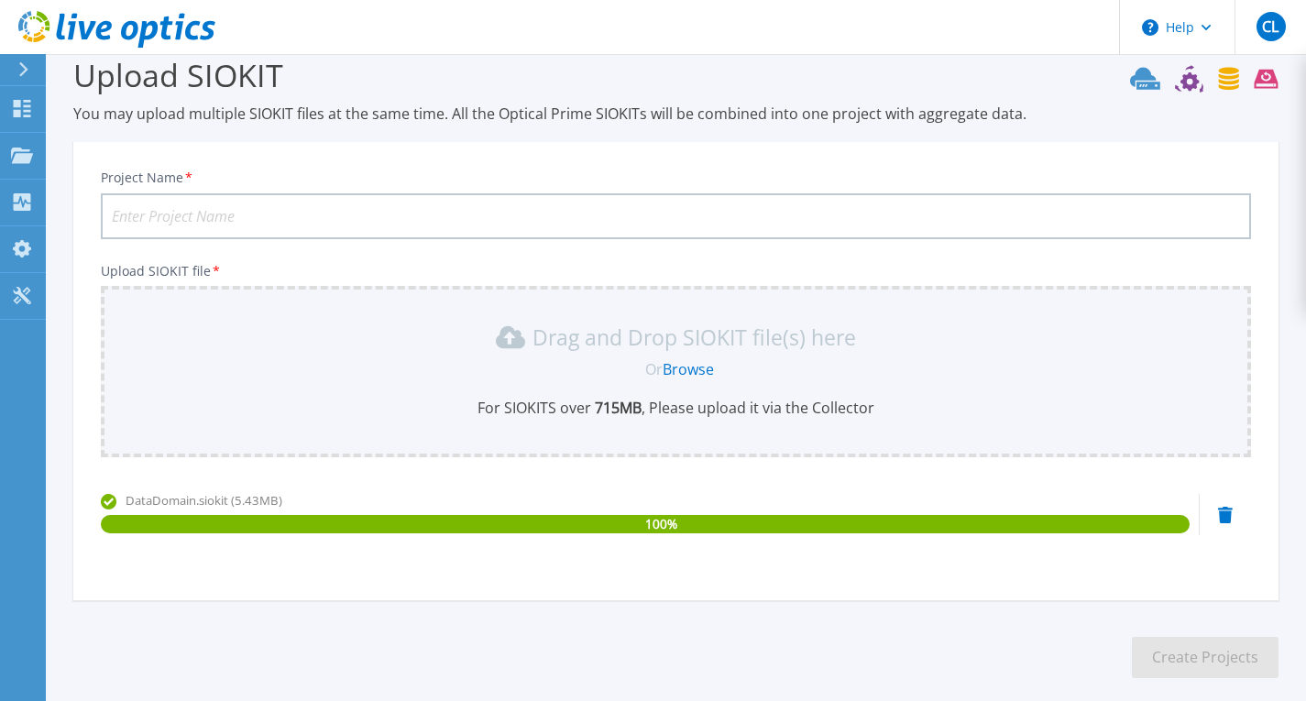
scroll to position [0, 0]
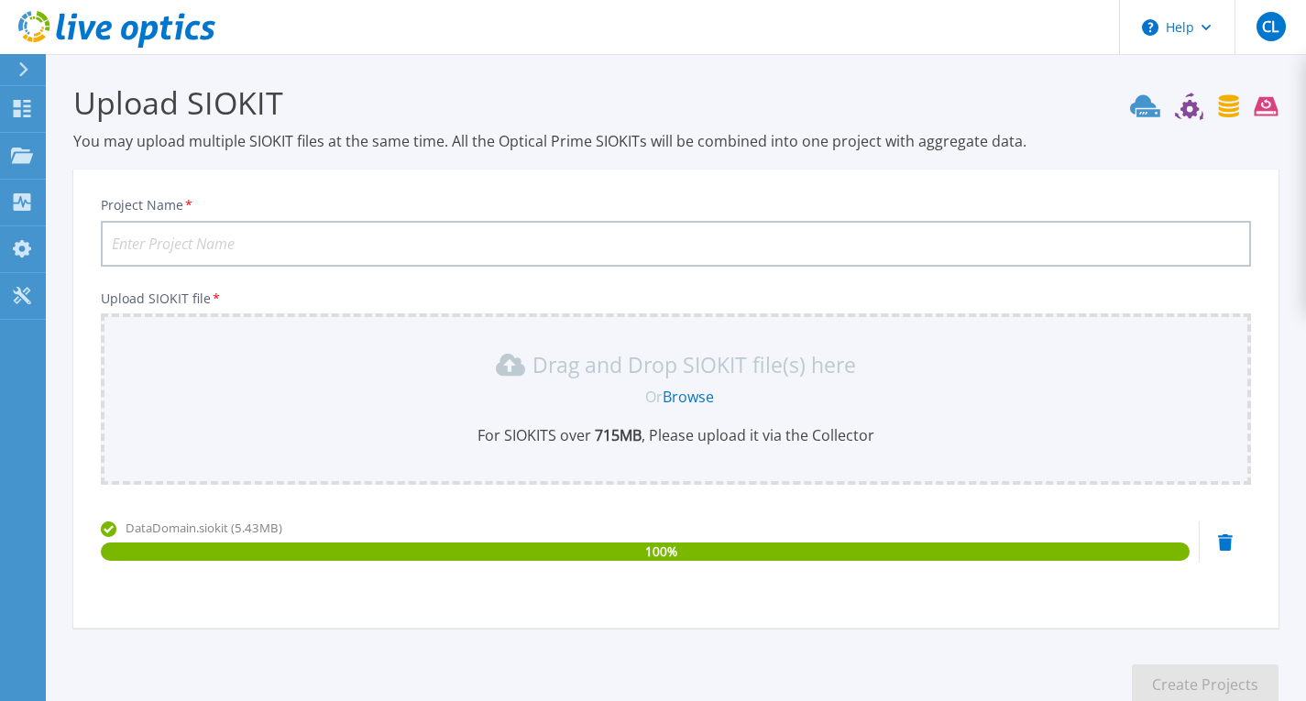
click at [720, 229] on input "Project Name *" at bounding box center [676, 244] width 1150 height 46
paste input "fabbp060811"
click at [205, 251] on input "UMC fabbp060811" at bounding box center [676, 244] width 1150 height 46
type input "UMC fabbp06 0811"
click at [1170, 672] on button "Create Projects" at bounding box center [1205, 685] width 147 height 41
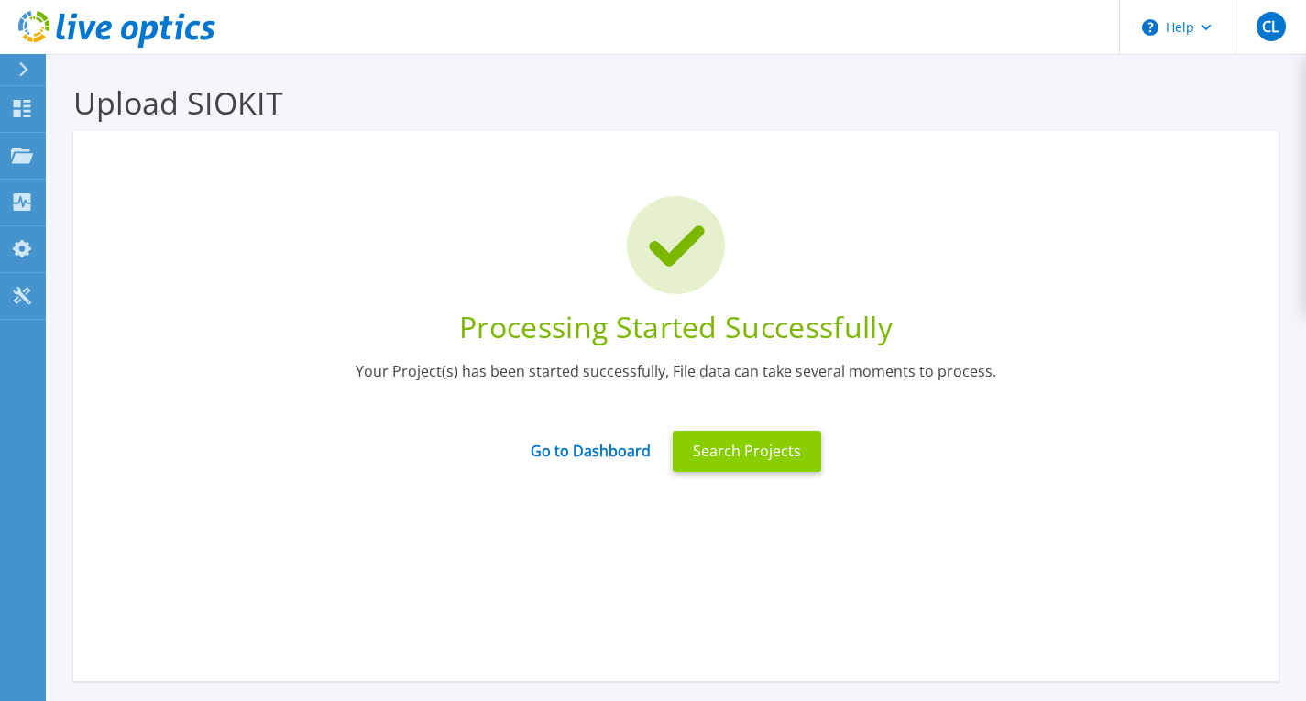
click at [734, 455] on button "Search Projects" at bounding box center [747, 451] width 148 height 41
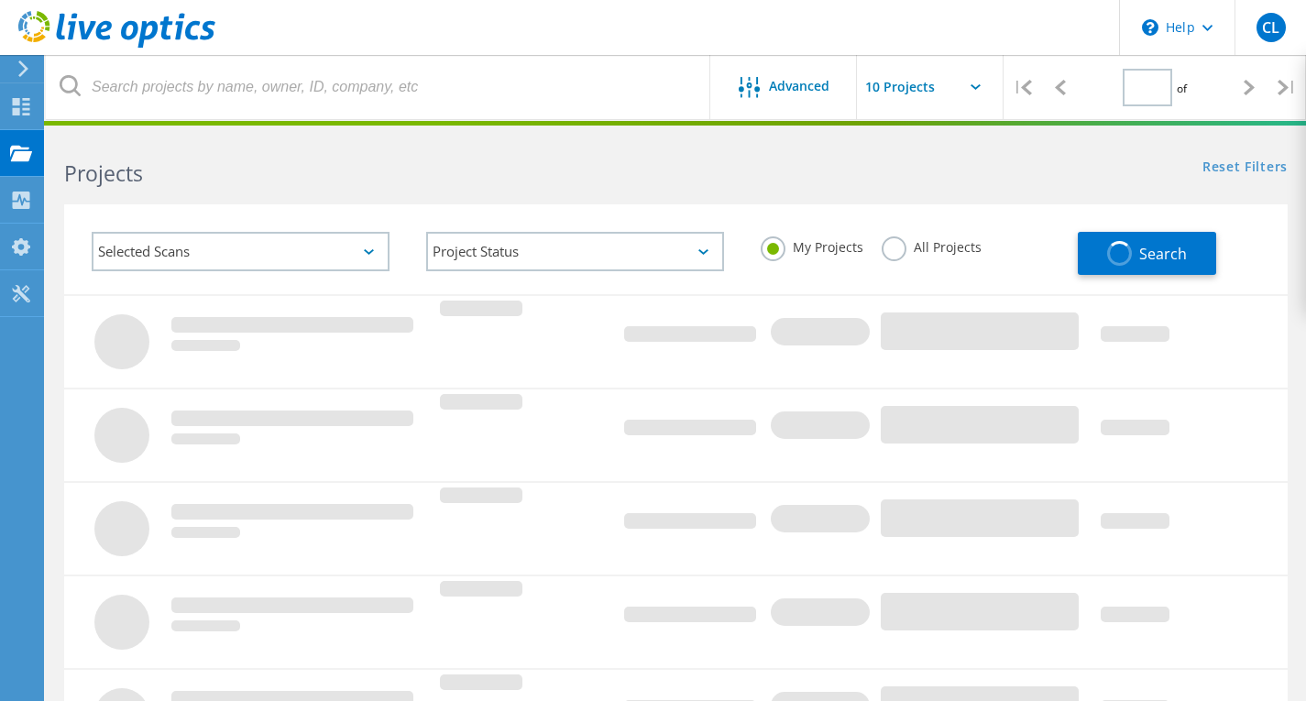
type input "1"
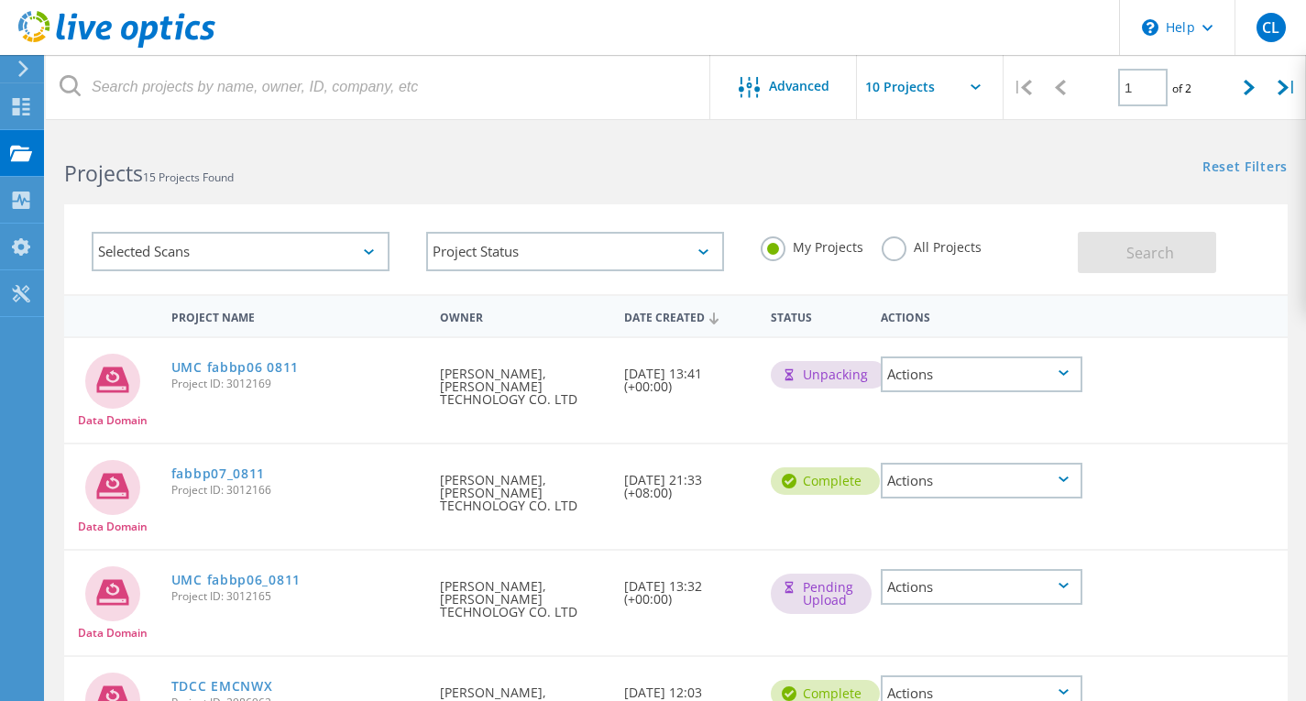
click at [925, 569] on div "Actions" at bounding box center [982, 587] width 202 height 36
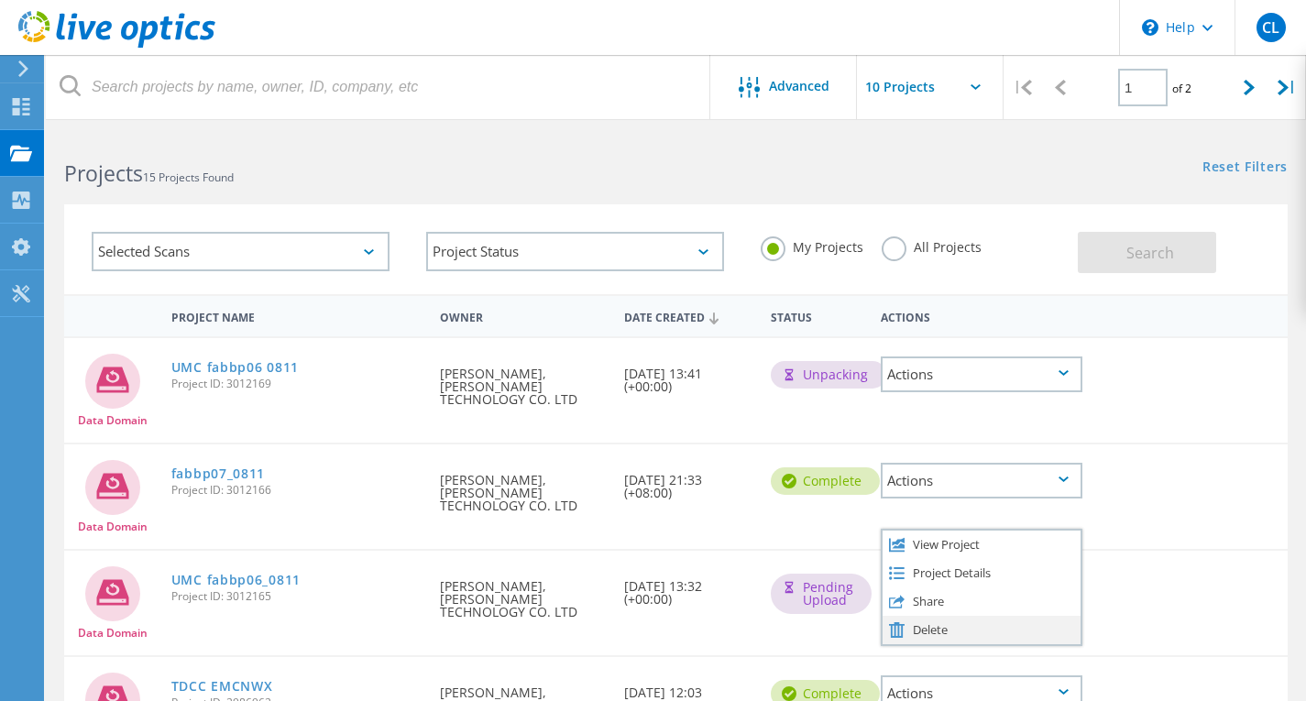
click at [922, 616] on div "Delete" at bounding box center [982, 630] width 198 height 28
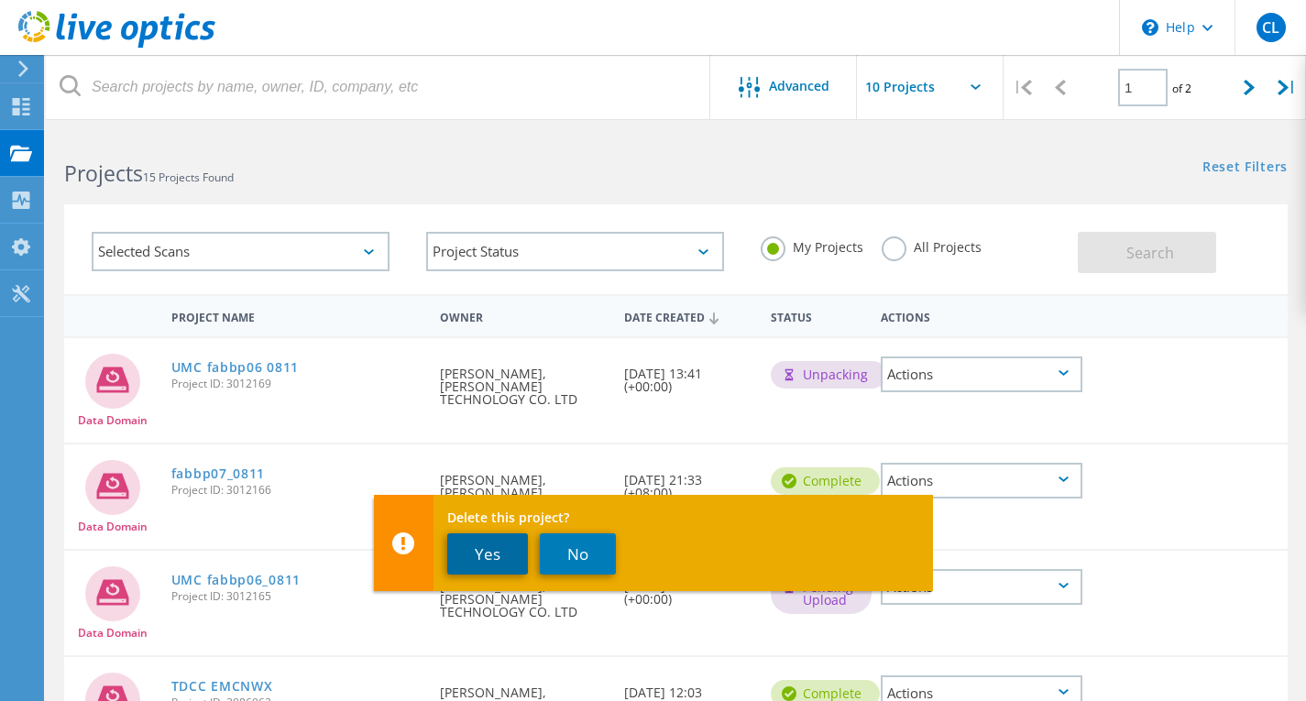
click at [476, 542] on button "Yes" at bounding box center [487, 553] width 81 height 41
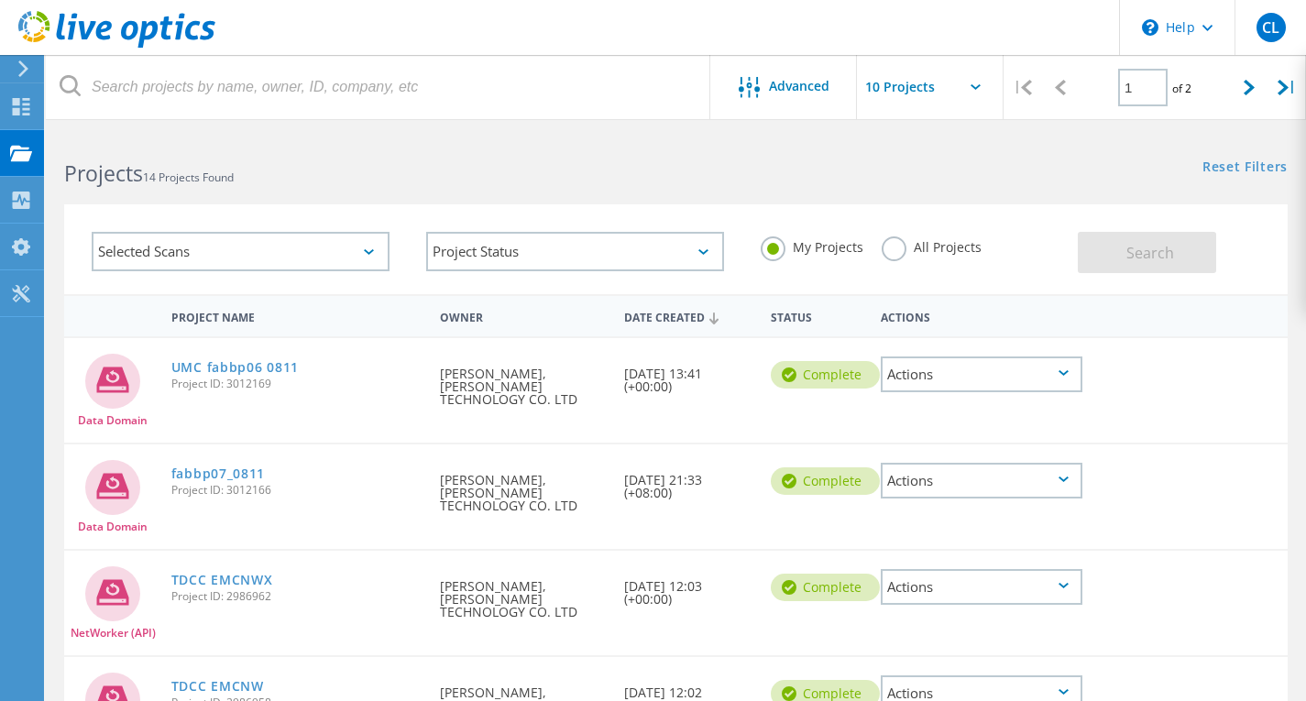
click at [426, 475] on div "fabbp07_0811 Project ID: 3012166" at bounding box center [296, 480] width 269 height 70
click at [950, 463] on div "Actions" at bounding box center [982, 481] width 202 height 36
click at [926, 524] on div "Delete this project? Yes No" at bounding box center [653, 557] width 559 height 96
click at [932, 478] on div "Actions" at bounding box center [982, 481] width 202 height 36
click at [920, 524] on div "Delete this project? Yes No" at bounding box center [653, 557] width 559 height 96
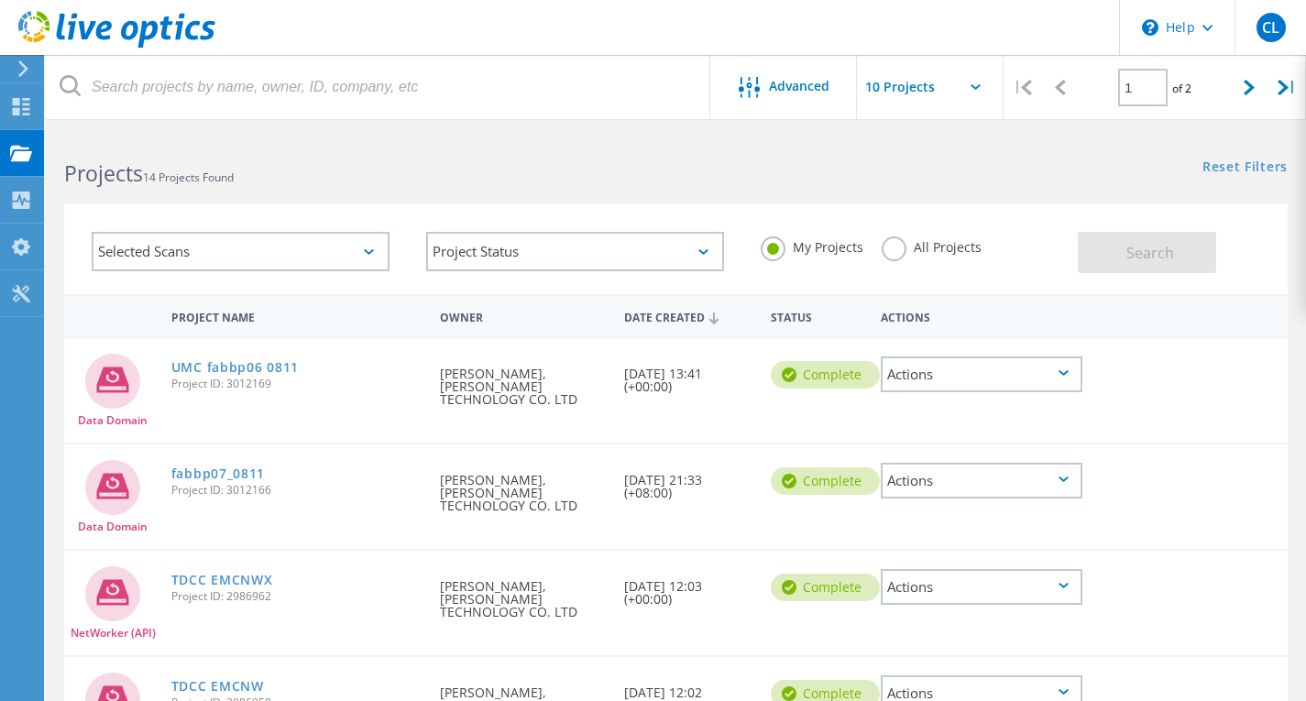
click at [543, 463] on div "Requested By Chih-Ching Lin, WEN WEI TECHNOLOGY CO. LTD" at bounding box center [522, 488] width 183 height 86
click at [253, 374] on link "UMC fabbp06 0811" at bounding box center [234, 367] width 127 height 13
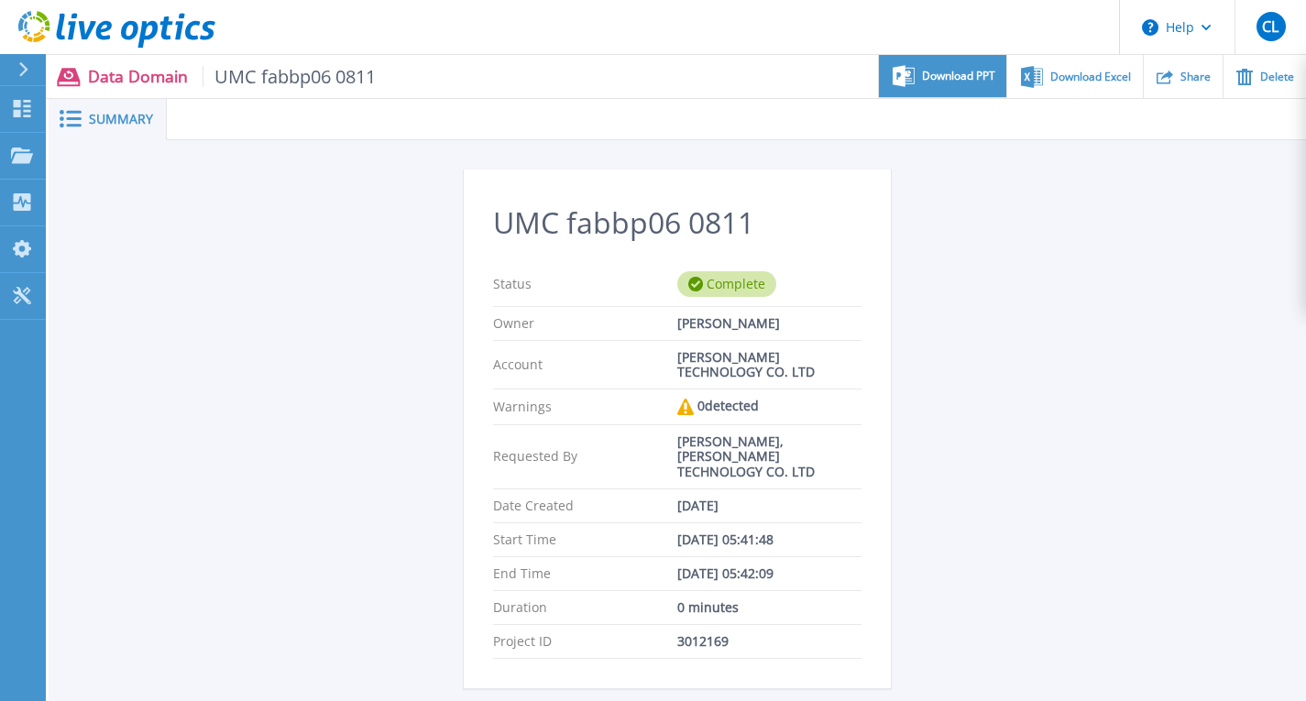
click at [964, 81] on span "Download PPT" at bounding box center [958, 76] width 73 height 11
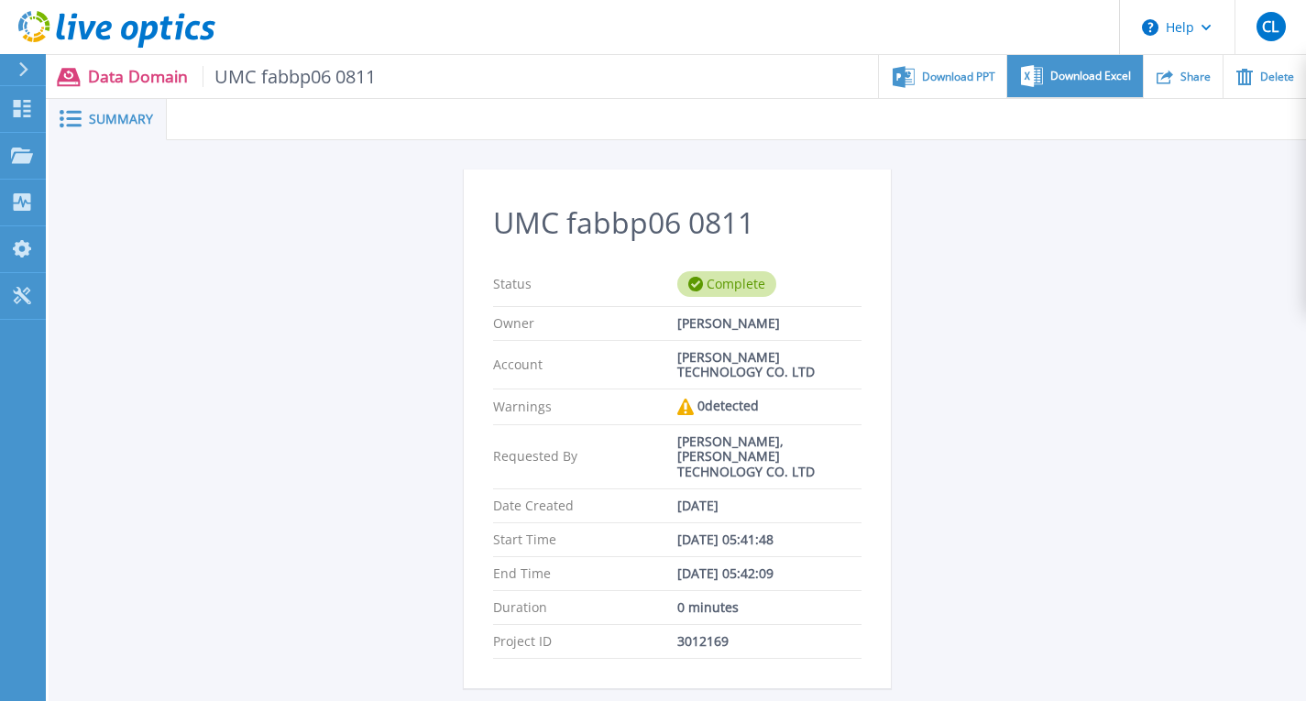
click at [1082, 80] on span "Download Excel" at bounding box center [1090, 76] width 81 height 11
